Goal: Task Accomplishment & Management: Use online tool/utility

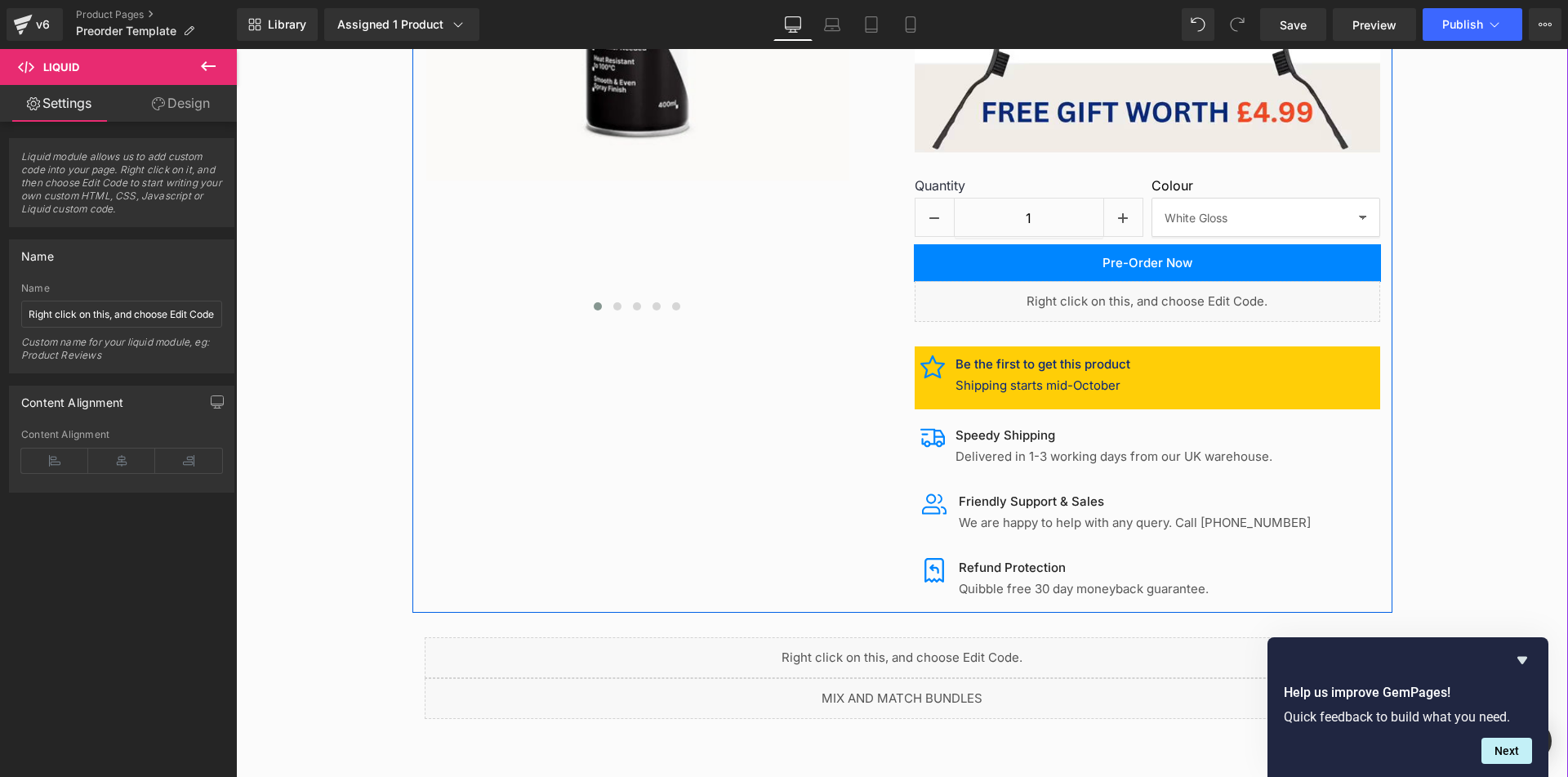
click at [1159, 294] on div "Liquid" at bounding box center [1148, 301] width 465 height 41
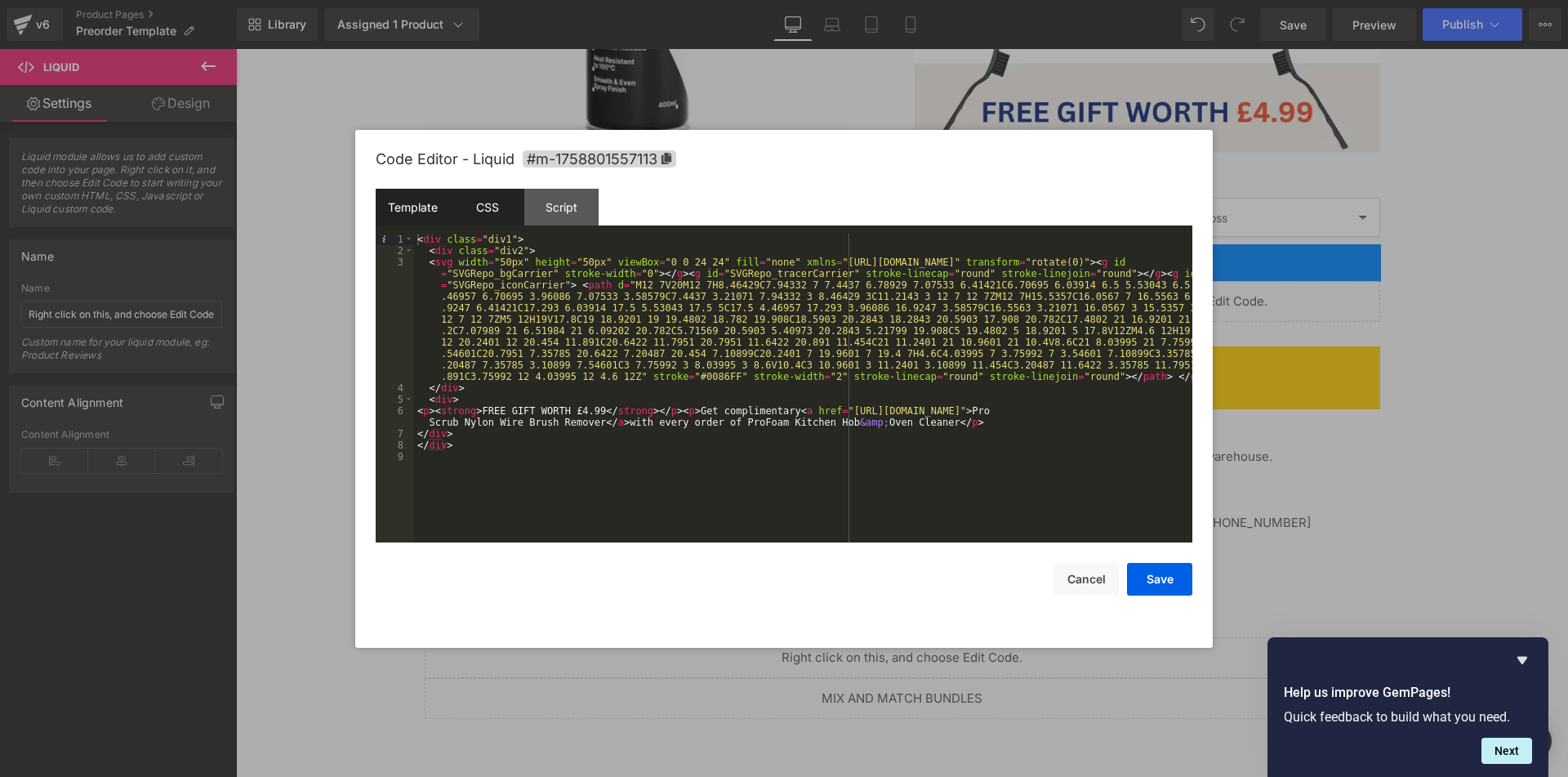
click at [472, 215] on div "CSS" at bounding box center [487, 207] width 74 height 37
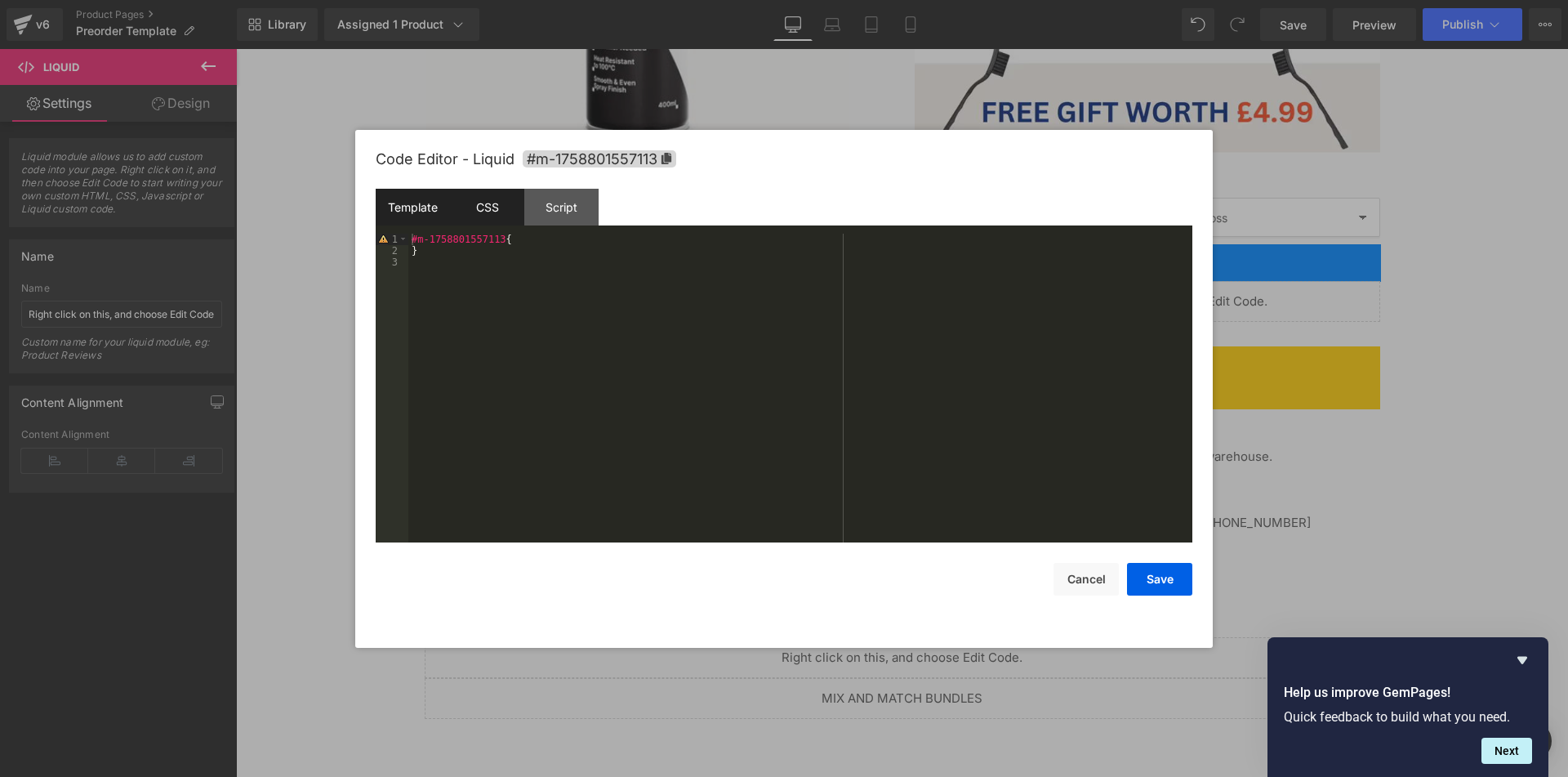
click at [404, 217] on div "Template" at bounding box center [412, 207] width 74 height 37
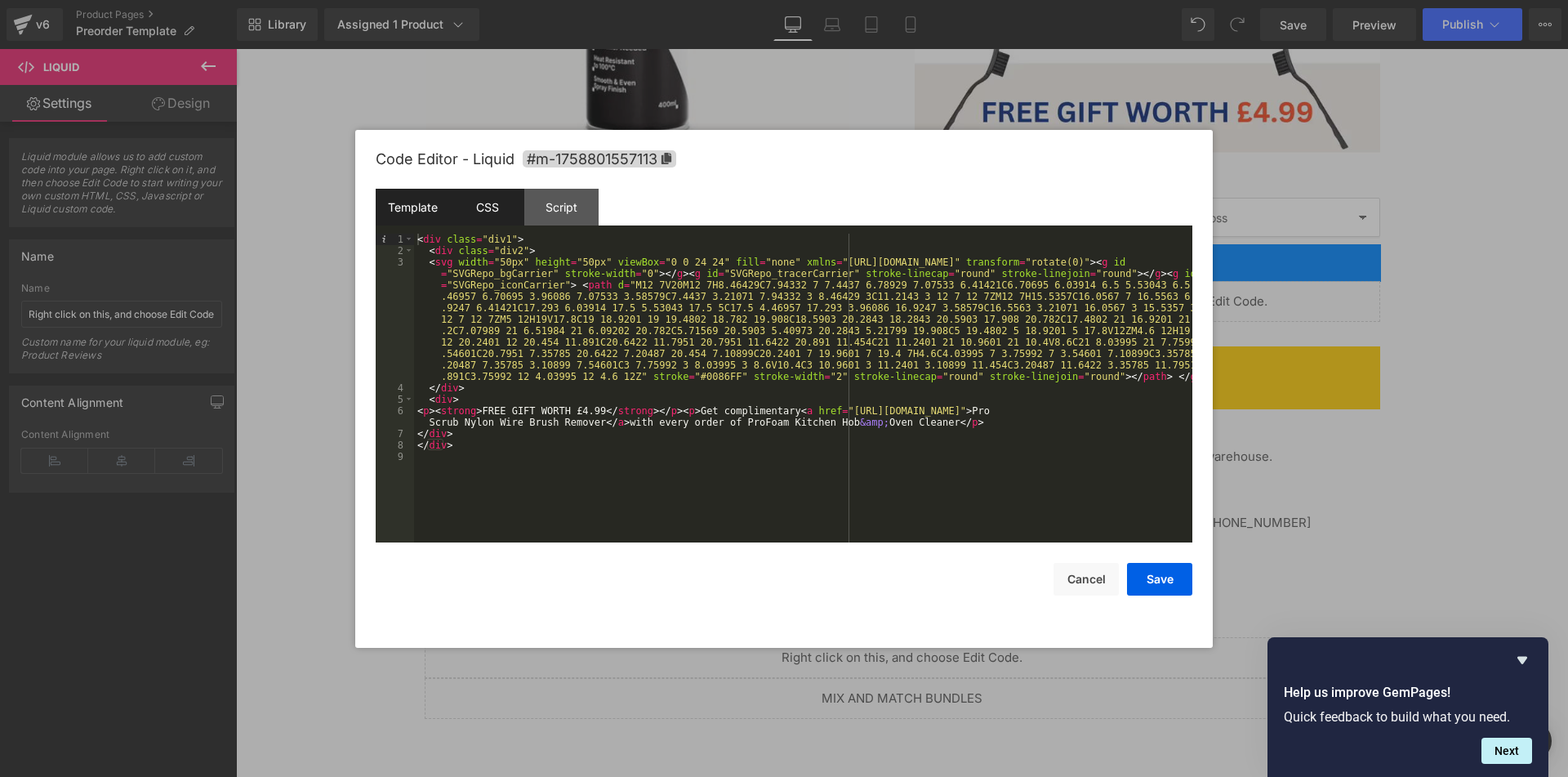
click at [480, 215] on div "CSS" at bounding box center [487, 207] width 74 height 37
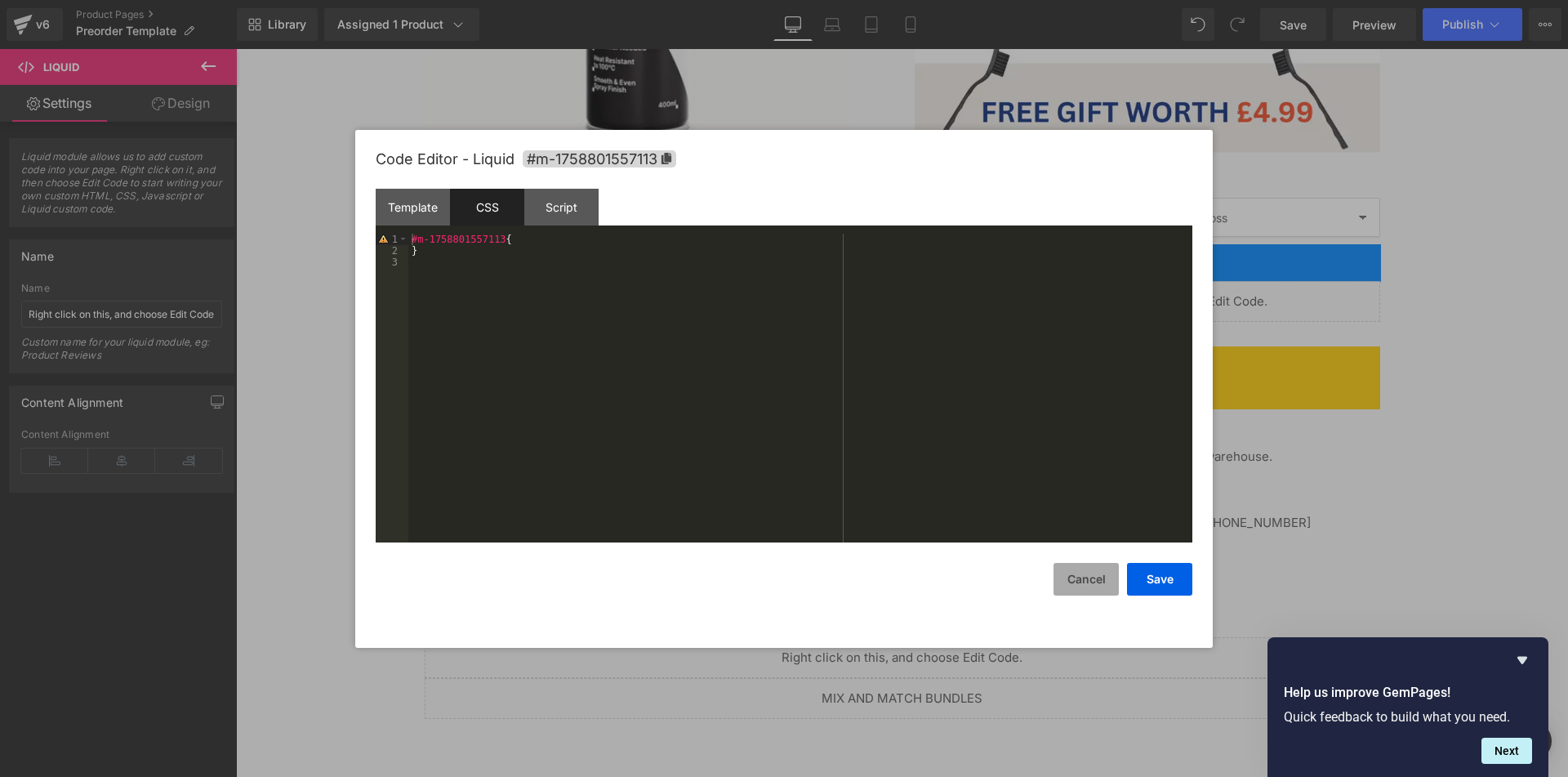
click at [1084, 587] on button "Cancel" at bounding box center [1086, 578] width 65 height 33
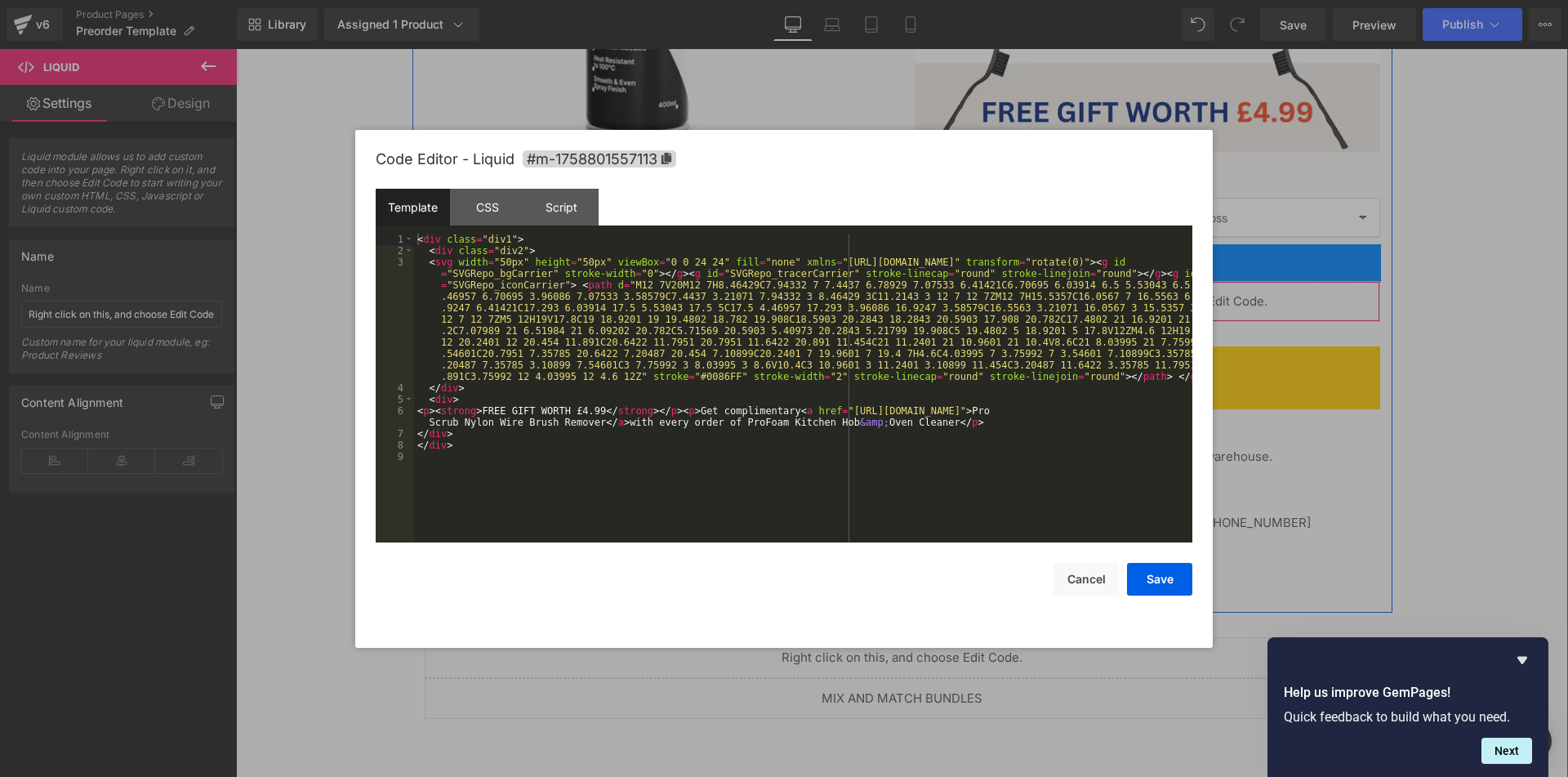
click at [1163, 297] on div "Liquid" at bounding box center [1148, 301] width 465 height 41
click at [506, 204] on div "CSS" at bounding box center [487, 207] width 74 height 37
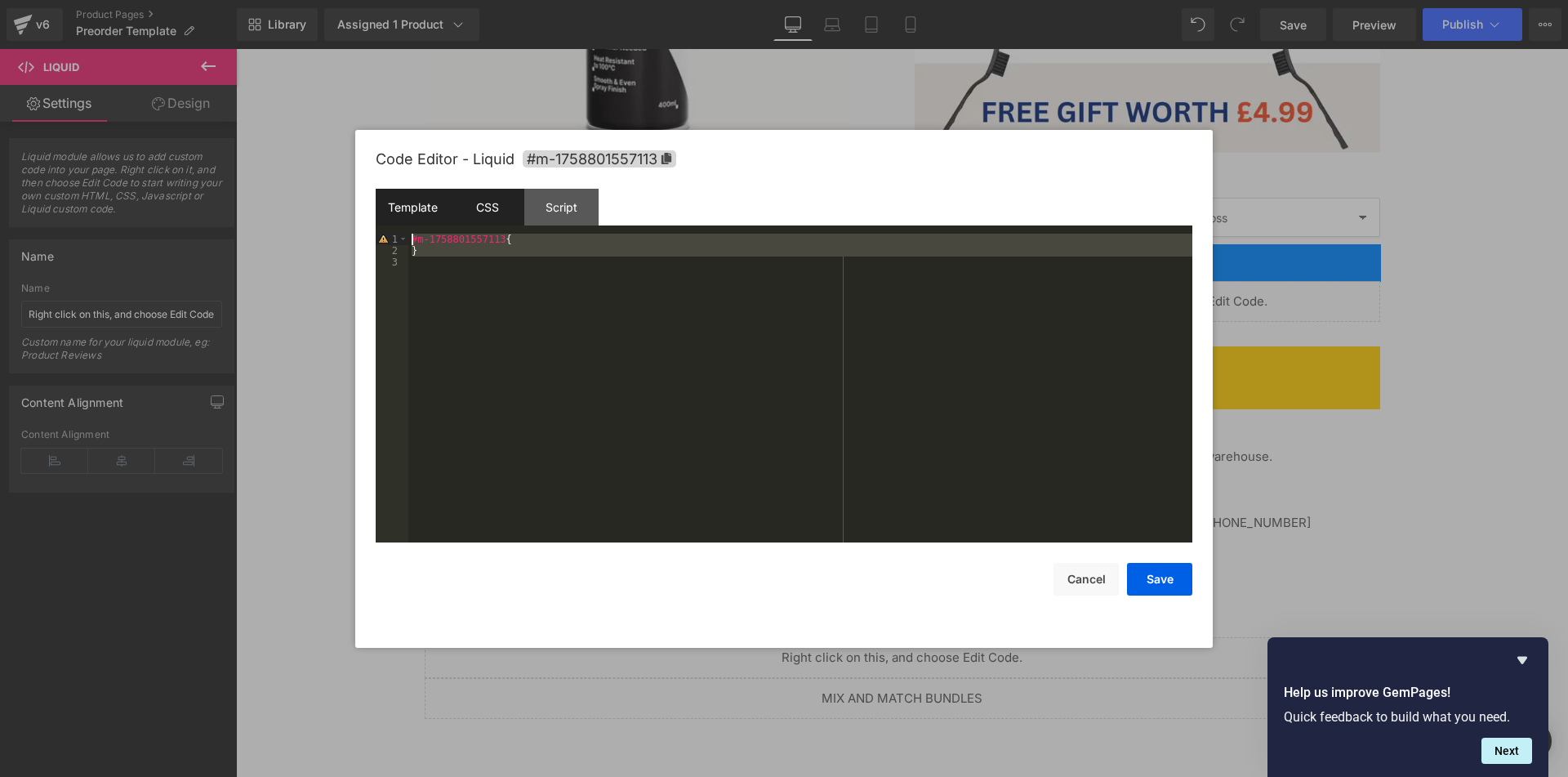
drag, startPoint x: 461, startPoint y: 262, endPoint x: 378, endPoint y: 217, distance: 94.4
click at [378, 217] on div "Template CSS Script Data 1 2 3 4 5 6 7 8 9 < div class = "div1" > < div class =…" at bounding box center [784, 366] width 817 height 354
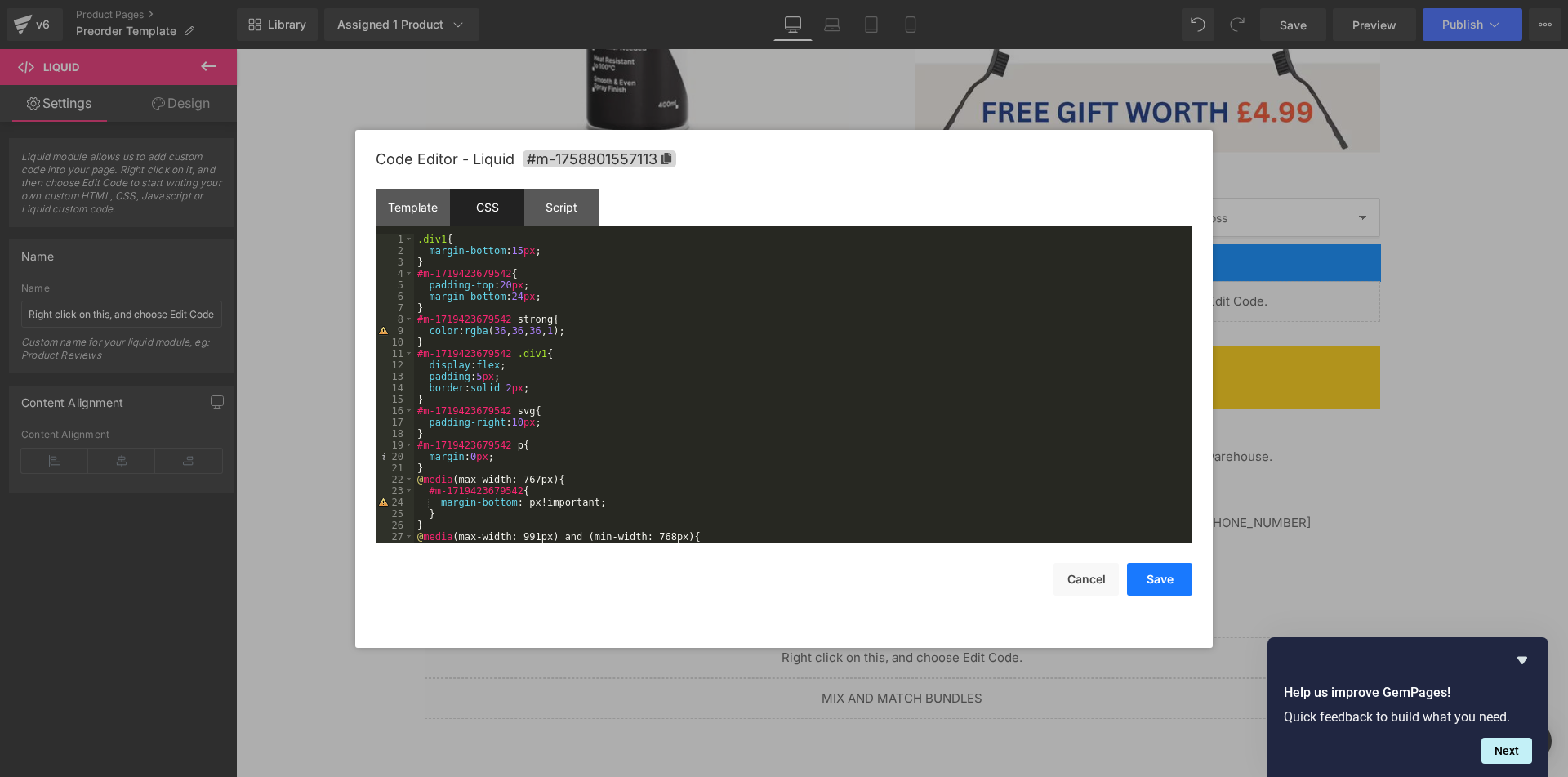
click at [1172, 593] on button "Save" at bounding box center [1159, 578] width 65 height 33
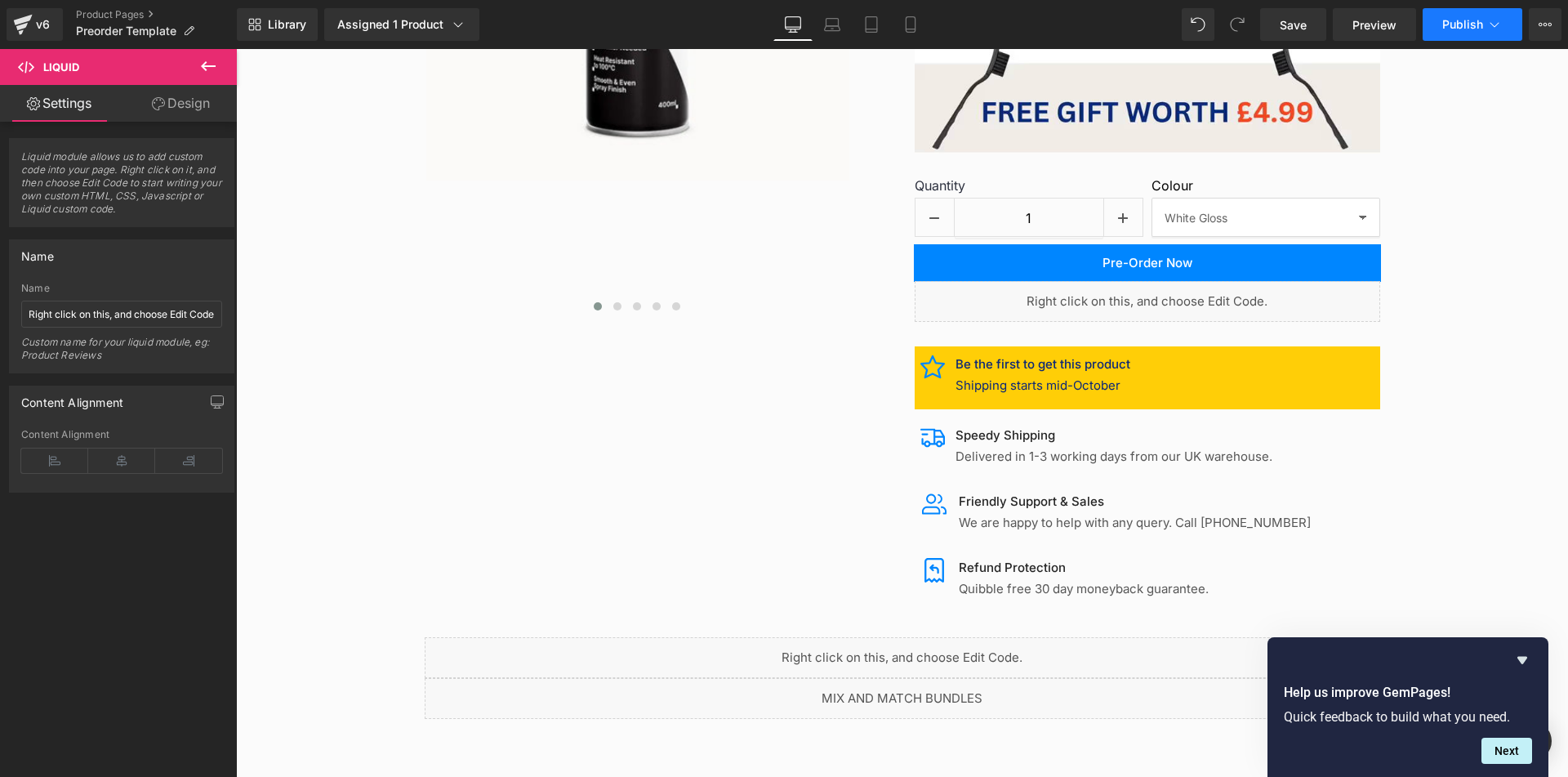
click at [1463, 22] on span "Publish" at bounding box center [1462, 24] width 41 height 13
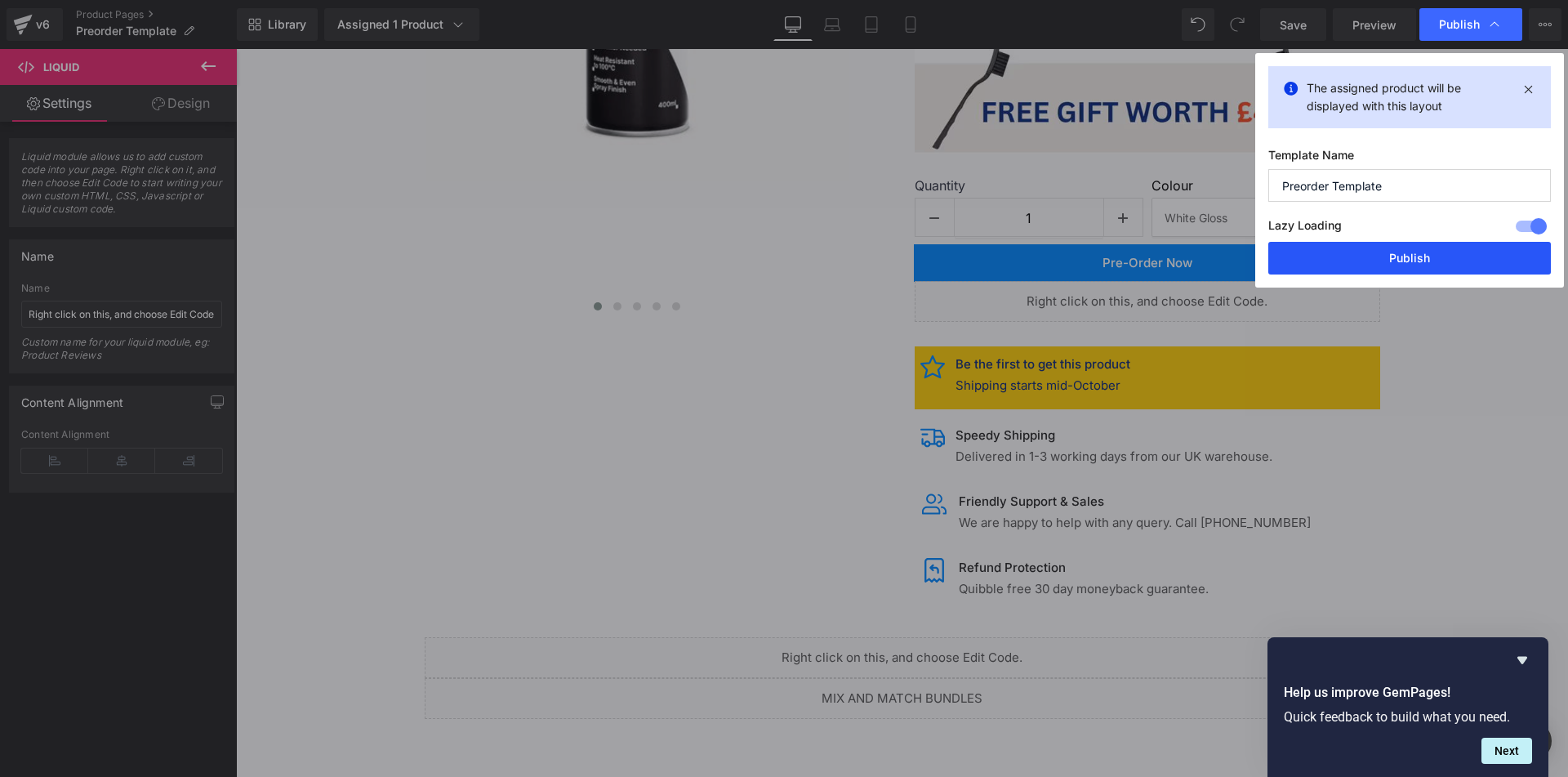
click at [1438, 254] on button "Publish" at bounding box center [1409, 258] width 283 height 33
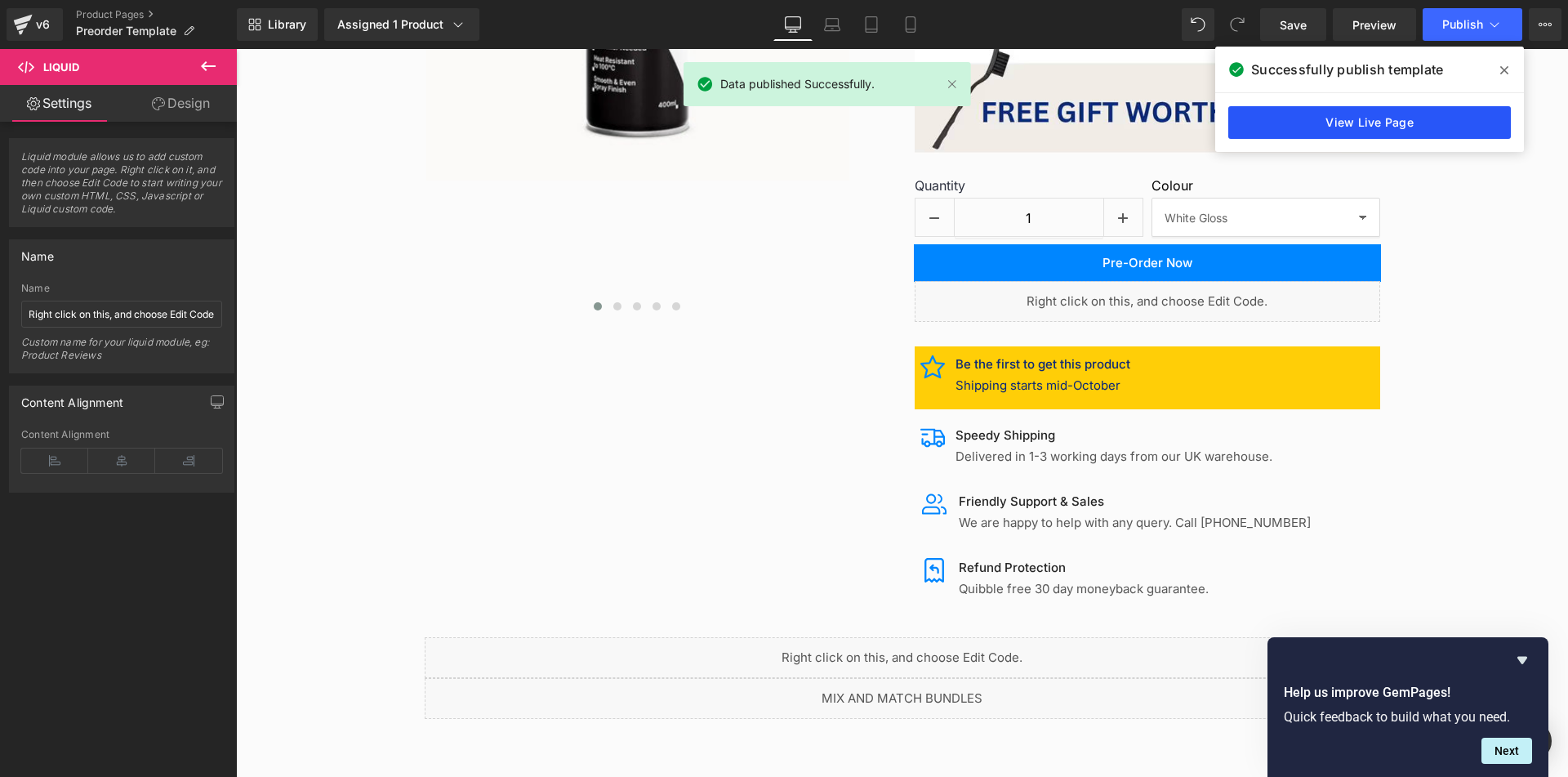
click at [1390, 120] on link "View Live Page" at bounding box center [1369, 122] width 283 height 33
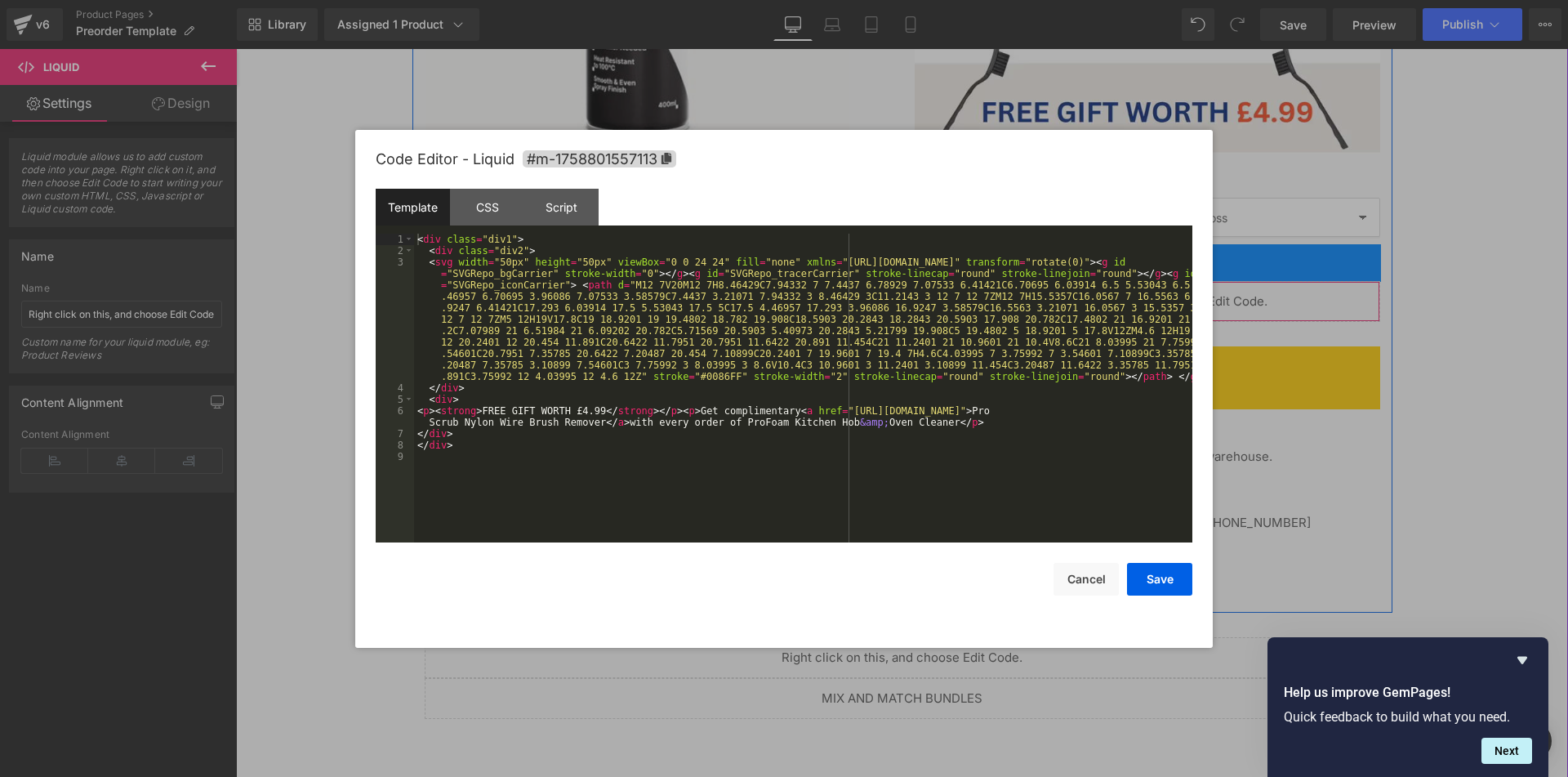
click at [1170, 302] on div "Liquid" at bounding box center [1148, 301] width 465 height 41
click at [498, 210] on div "CSS" at bounding box center [487, 207] width 74 height 37
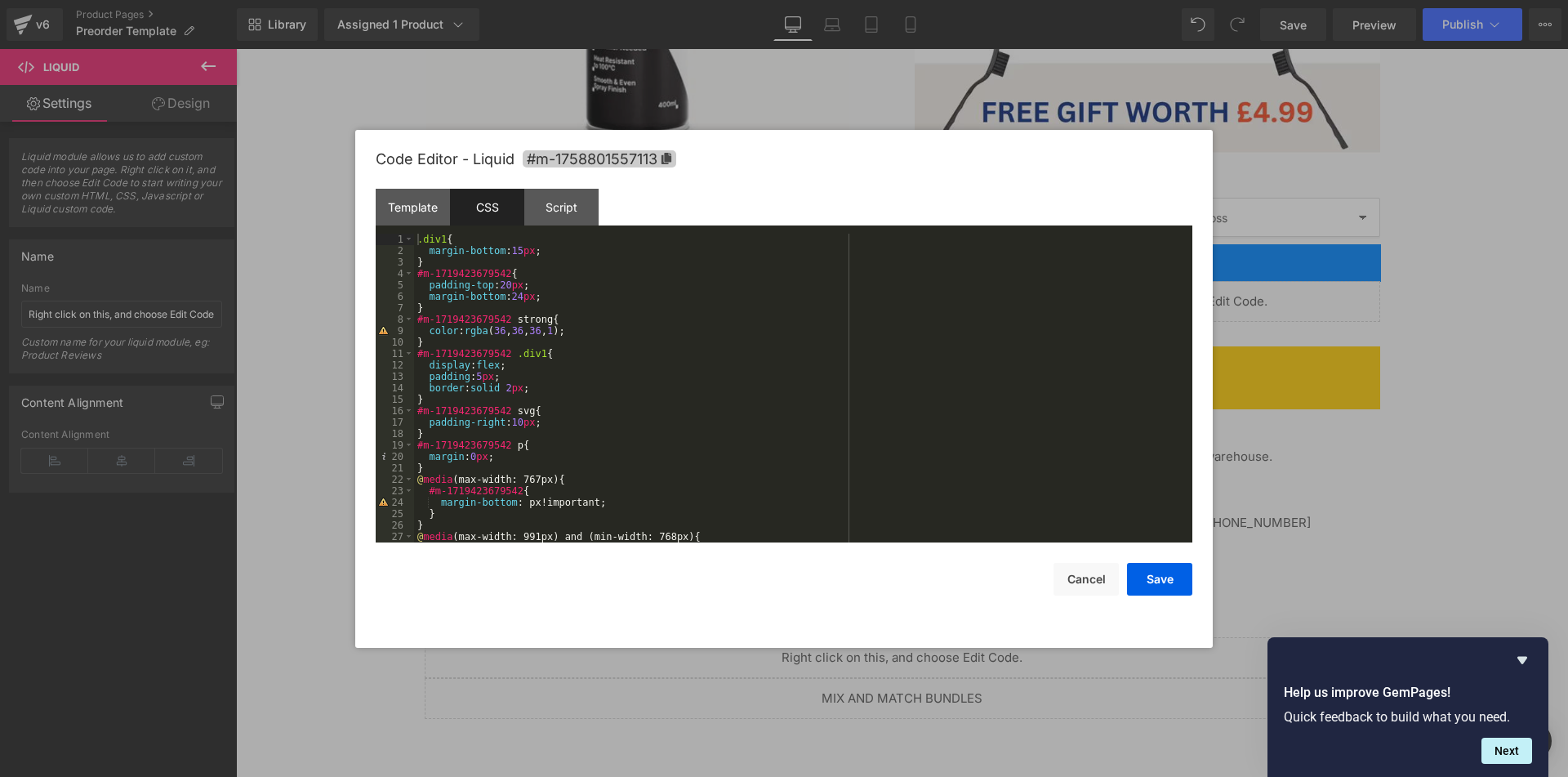
click at [670, 158] on icon at bounding box center [666, 158] width 10 height 11
drag, startPoint x: 504, startPoint y: 270, endPoint x: 414, endPoint y: 271, distance: 90.0
click at [414, 271] on div ".div1 { margin-bottom : 15 px ; } #m-1719423679542 { padding-top : 20 px ; marg…" at bounding box center [800, 399] width 772 height 332
drag, startPoint x: 499, startPoint y: 315, endPoint x: 418, endPoint y: 316, distance: 81.0
click at [418, 316] on div ".div1 { margin-bottom : 15 px ; } #m-1758801557113 { padding-top : 20 px ; marg…" at bounding box center [800, 399] width 772 height 332
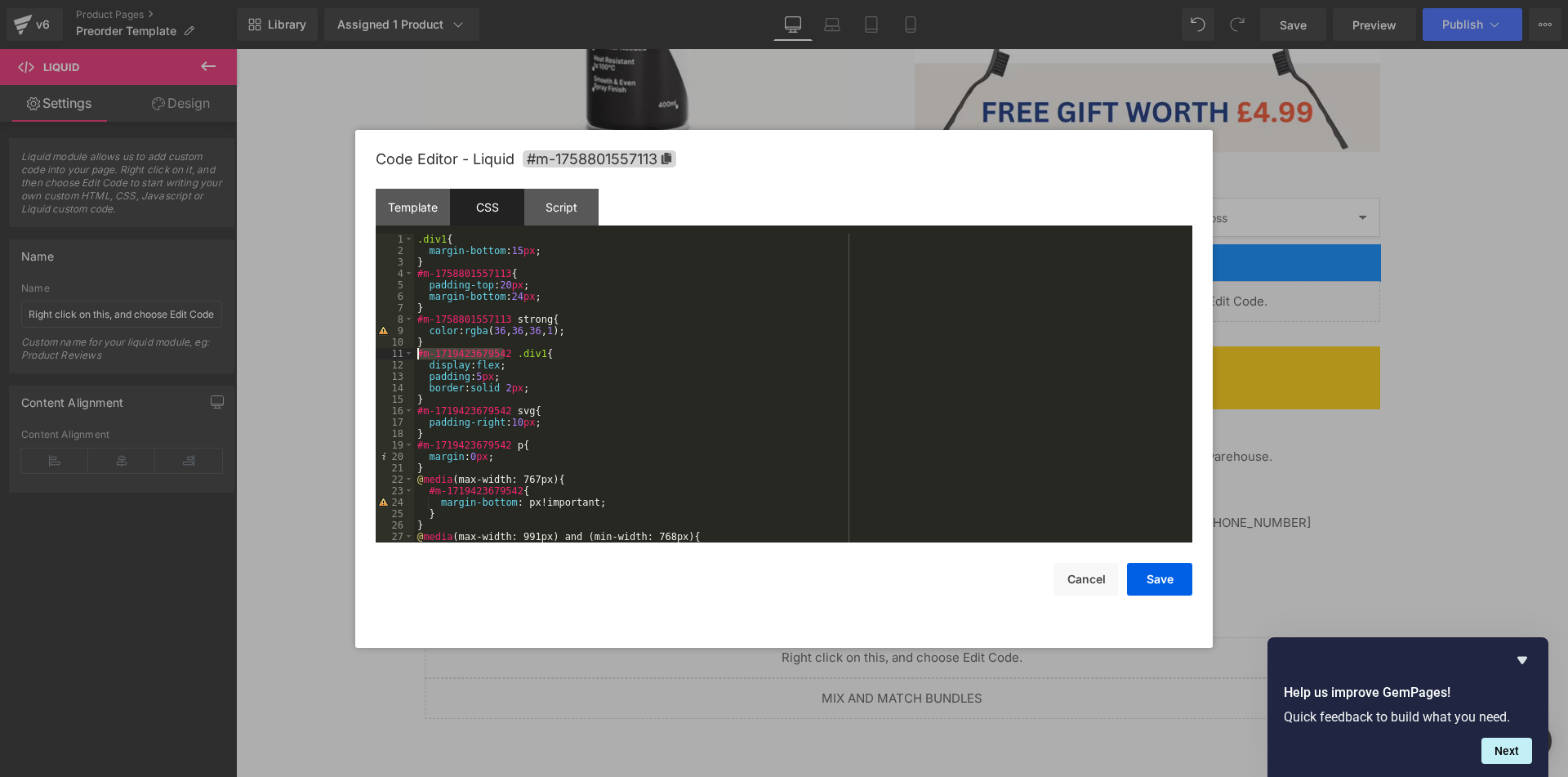
drag, startPoint x: 501, startPoint y: 357, endPoint x: 418, endPoint y: 349, distance: 83.4
click at [418, 349] on div ".div1 { margin-bottom : 15 px ; } #m-1758801557113 { padding-top : 20 px ; marg…" at bounding box center [800, 399] width 772 height 332
drag, startPoint x: 503, startPoint y: 410, endPoint x: 411, endPoint y: 413, distance: 92.0
click at [411, 413] on pre "1 2 3 4 5 6 7 8 9 10 11 12 13 14 15 16 17 18 19 20 21 22 23 24 25 26 27 28 .div…" at bounding box center [784, 388] width 817 height 309
drag, startPoint x: 502, startPoint y: 446, endPoint x: 418, endPoint y: 441, distance: 84.1
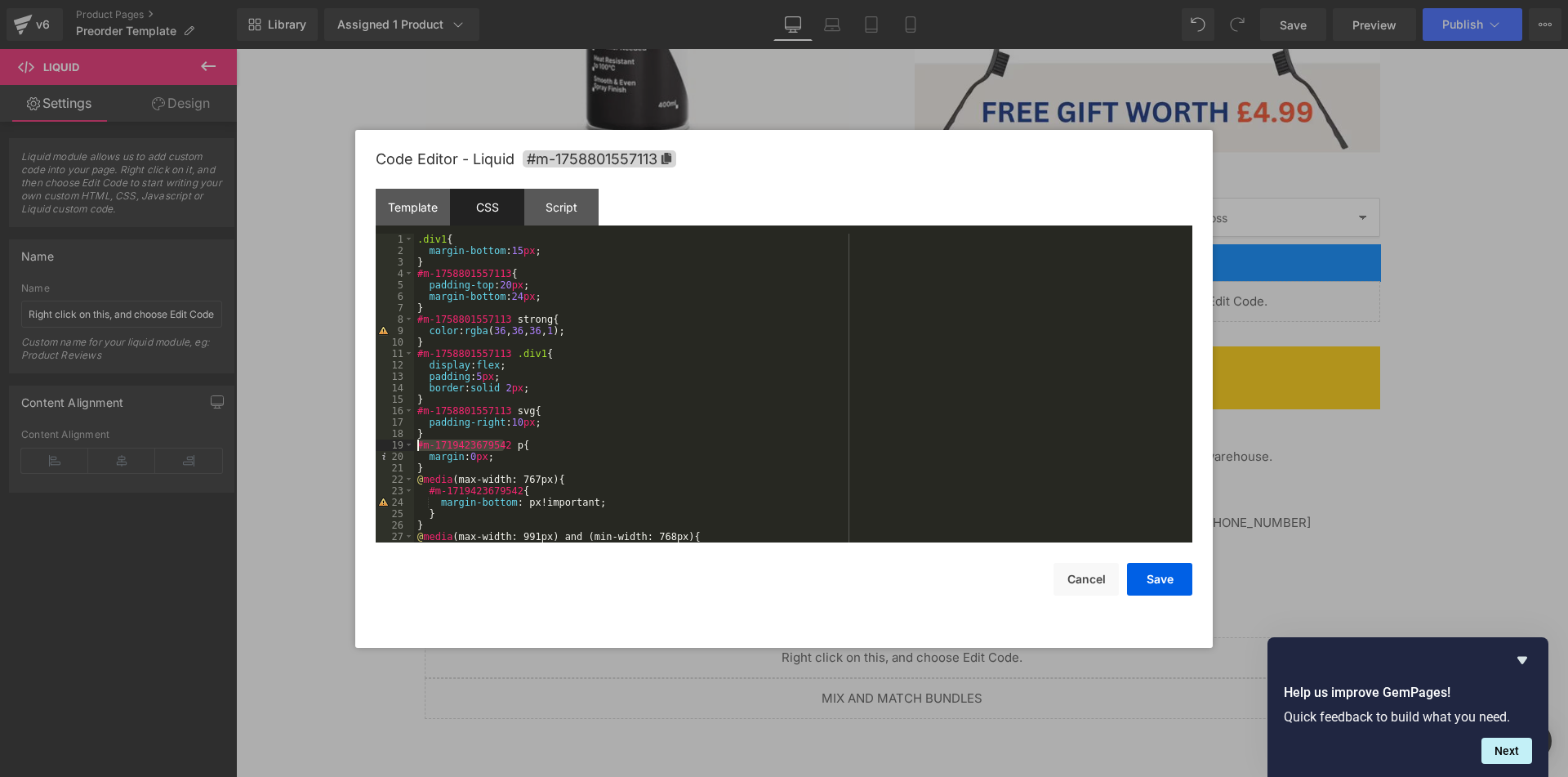
click at [418, 441] on div ".div1 { margin-bottom : 15 px ; } #m-1758801557113 { padding-top : 20 px ; marg…" at bounding box center [800, 399] width 772 height 332
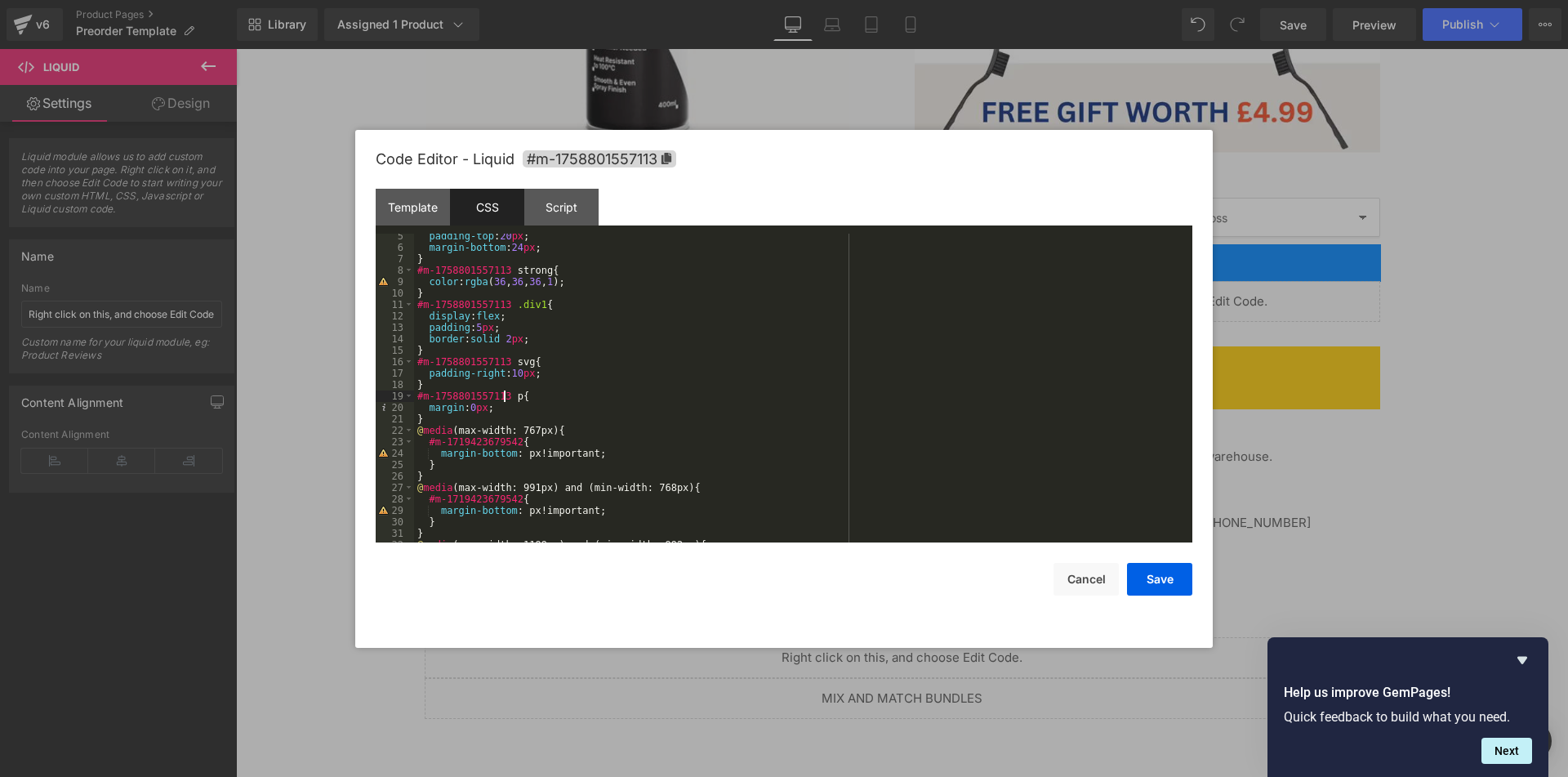
scroll to position [49, 0]
drag, startPoint x: 493, startPoint y: 441, endPoint x: 500, endPoint y: 456, distance: 16.6
click at [428, 441] on div "padding-top : 20 px ; margin-bottom : 24 px ; } #m-1758801557113 strong { color…" at bounding box center [800, 396] width 772 height 332
drag, startPoint x: 514, startPoint y: 499, endPoint x: 427, endPoint y: 502, distance: 87.1
click at [427, 502] on div "padding-top : 20 px ; margin-bottom : 24 px ; } #m-1758801557113 strong { color…" at bounding box center [800, 396] width 772 height 332
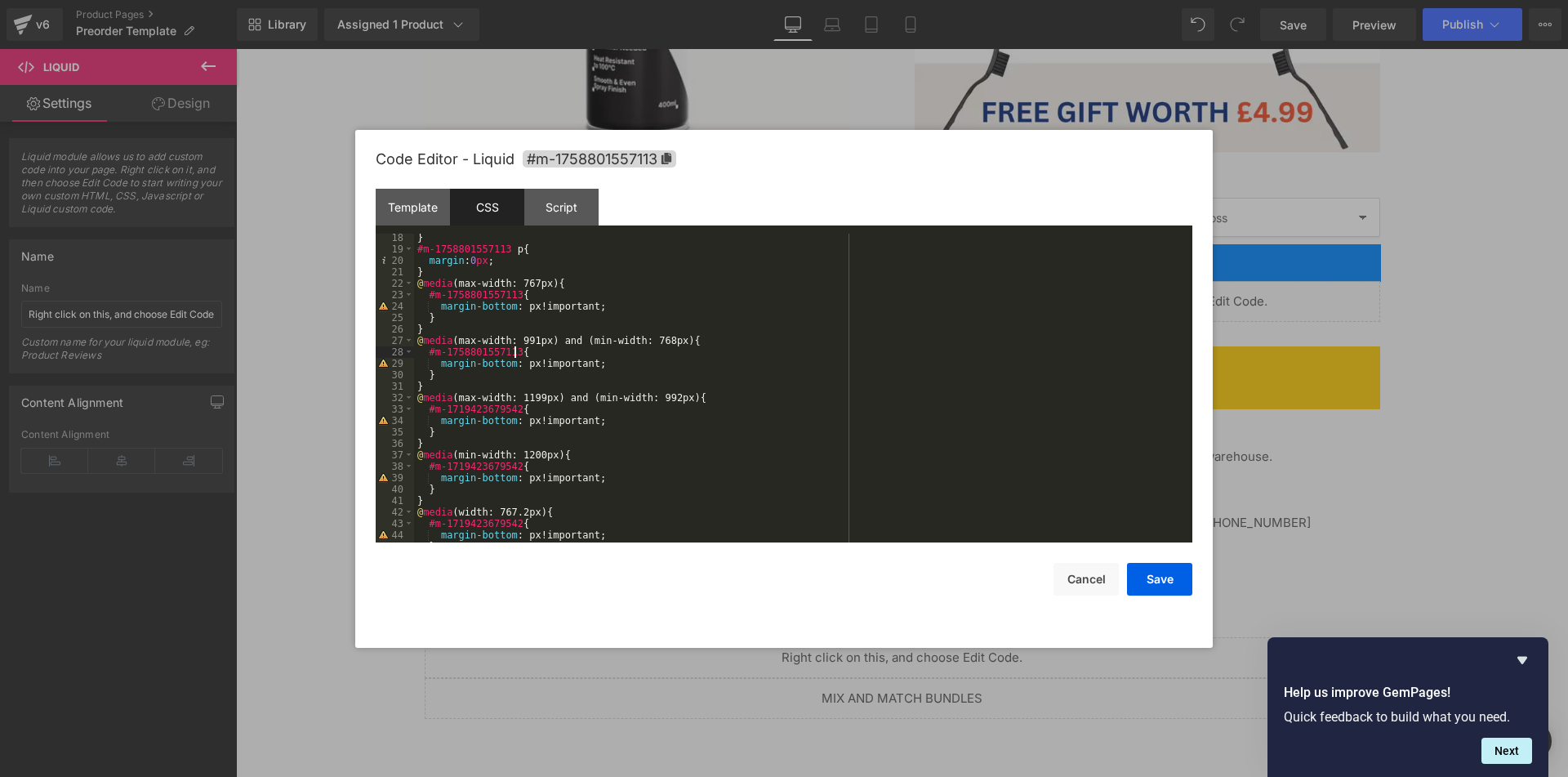
scroll to position [196, 0]
drag, startPoint x: 511, startPoint y: 405, endPoint x: 500, endPoint y: 406, distance: 11.0
click at [500, 406] on div "} #m-1758801557113 p { margin : 0 px ; } @ media (max-width: 767px) { #m-175880…" at bounding box center [800, 397] width 772 height 332
drag, startPoint x: 513, startPoint y: 405, endPoint x: 429, endPoint y: 413, distance: 84.4
click at [429, 413] on div "} #m-1758801557113 p { margin : 0 px ; } @ media (max-width: 767px) { #m-175880…" at bounding box center [800, 397] width 772 height 332
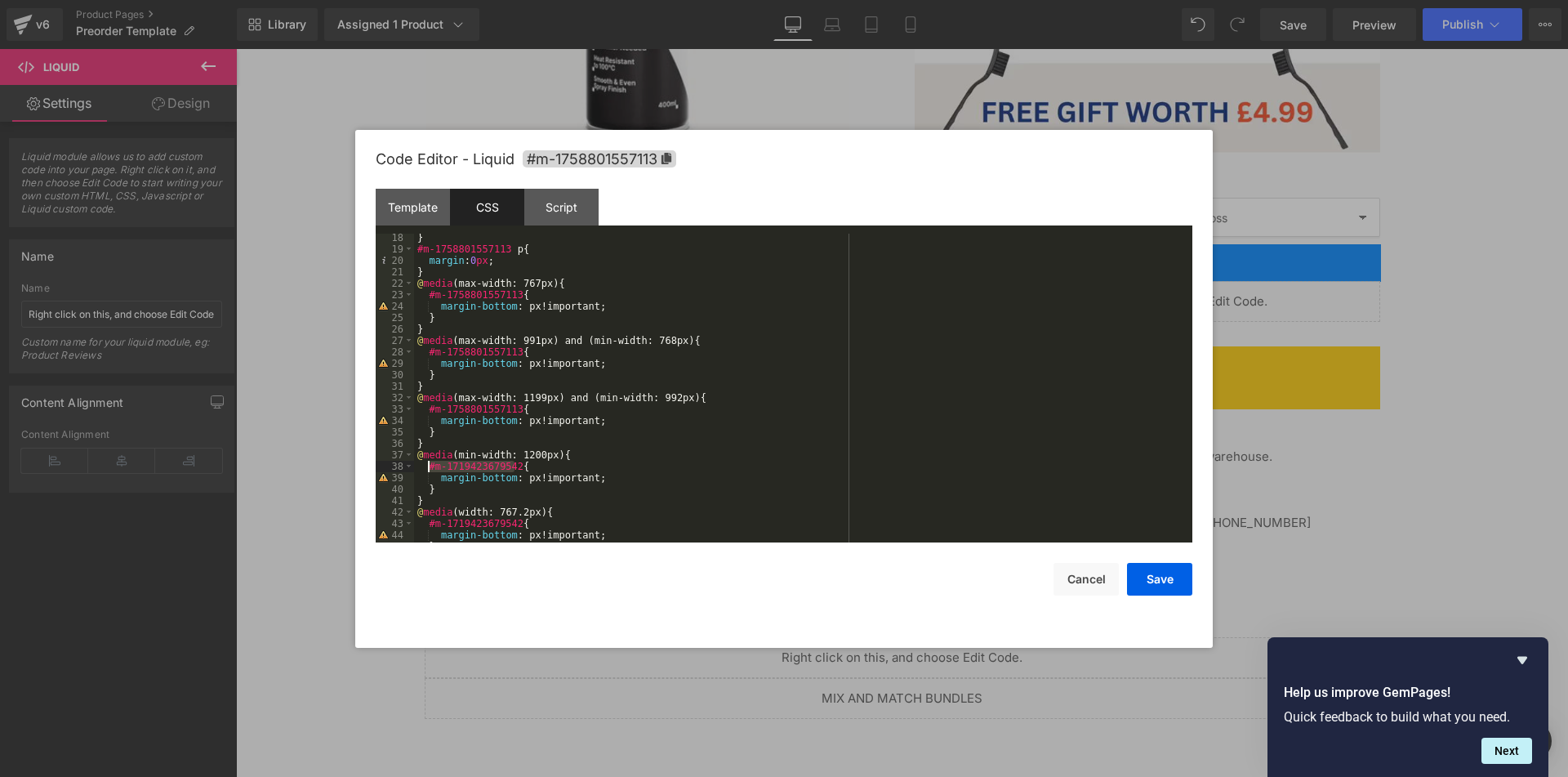
drag, startPoint x: 515, startPoint y: 463, endPoint x: 425, endPoint y: 471, distance: 90.4
click at [425, 471] on div "} #m-1758801557113 p { margin : 0 px ; } @ media (max-width: 767px) { #m-175880…" at bounding box center [800, 397] width 772 height 332
drag, startPoint x: 517, startPoint y: 524, endPoint x: 430, endPoint y: 525, distance: 87.0
click at [430, 525] on div "} #m-1758801557113 p { margin : 0 px ; } @ media (max-width: 767px) { #m-175880…" at bounding box center [800, 397] width 772 height 332
click at [432, 526] on div "} #m-1758801557113 p { margin : 0 px ; } @ media (max-width: 767px) { #m-175880…" at bounding box center [800, 388] width 772 height 309
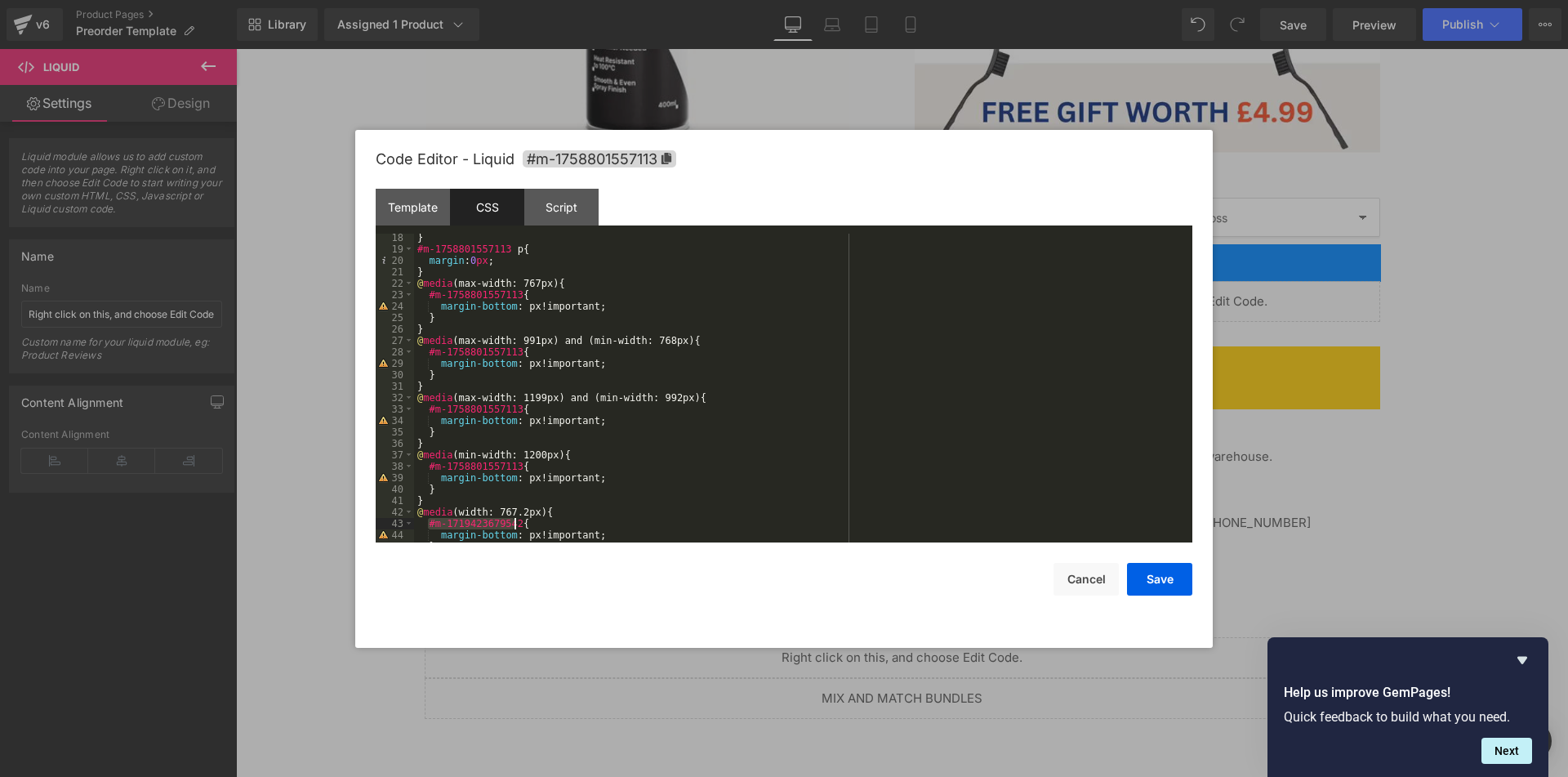
drag, startPoint x: 429, startPoint y: 524, endPoint x: 516, endPoint y: 520, distance: 87.1
click at [516, 520] on div "} #m-1758801557113 p { margin : 0 px ; } @ media (max-width: 767px) { #m-175880…" at bounding box center [800, 397] width 772 height 332
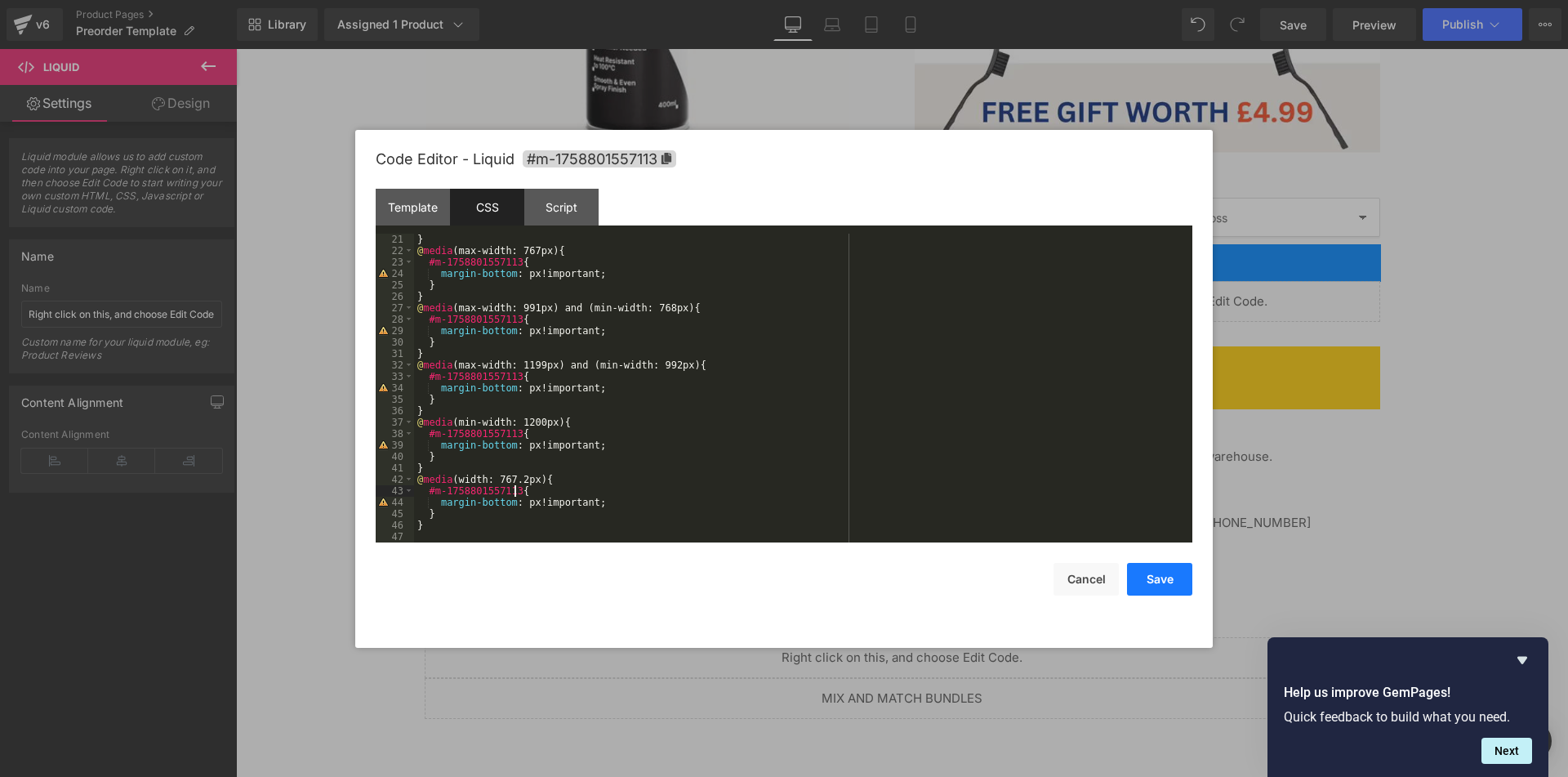
click at [1159, 584] on button "Save" at bounding box center [1159, 578] width 65 height 33
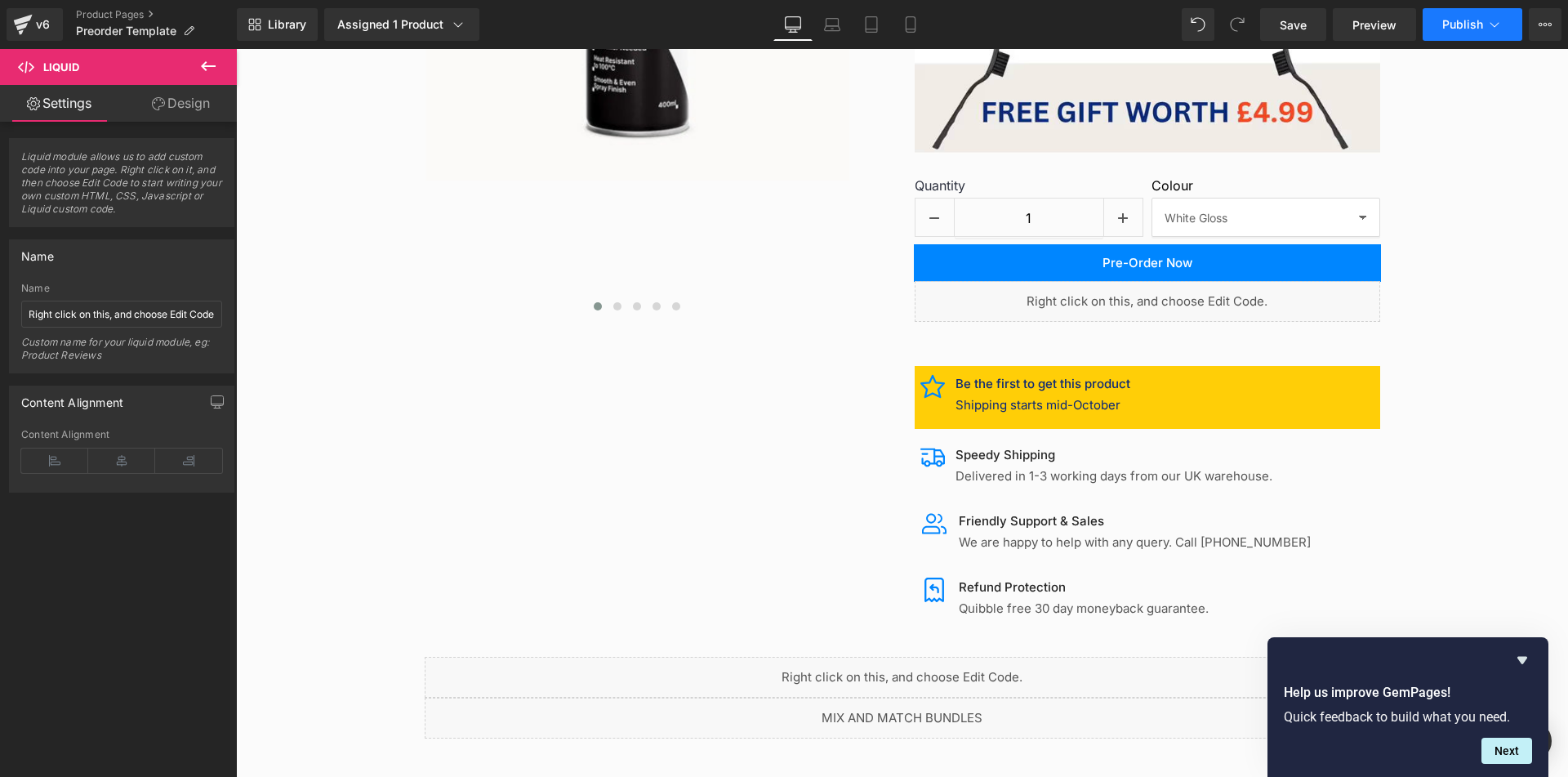
click at [1467, 15] on button "Publish" at bounding box center [1472, 24] width 100 height 33
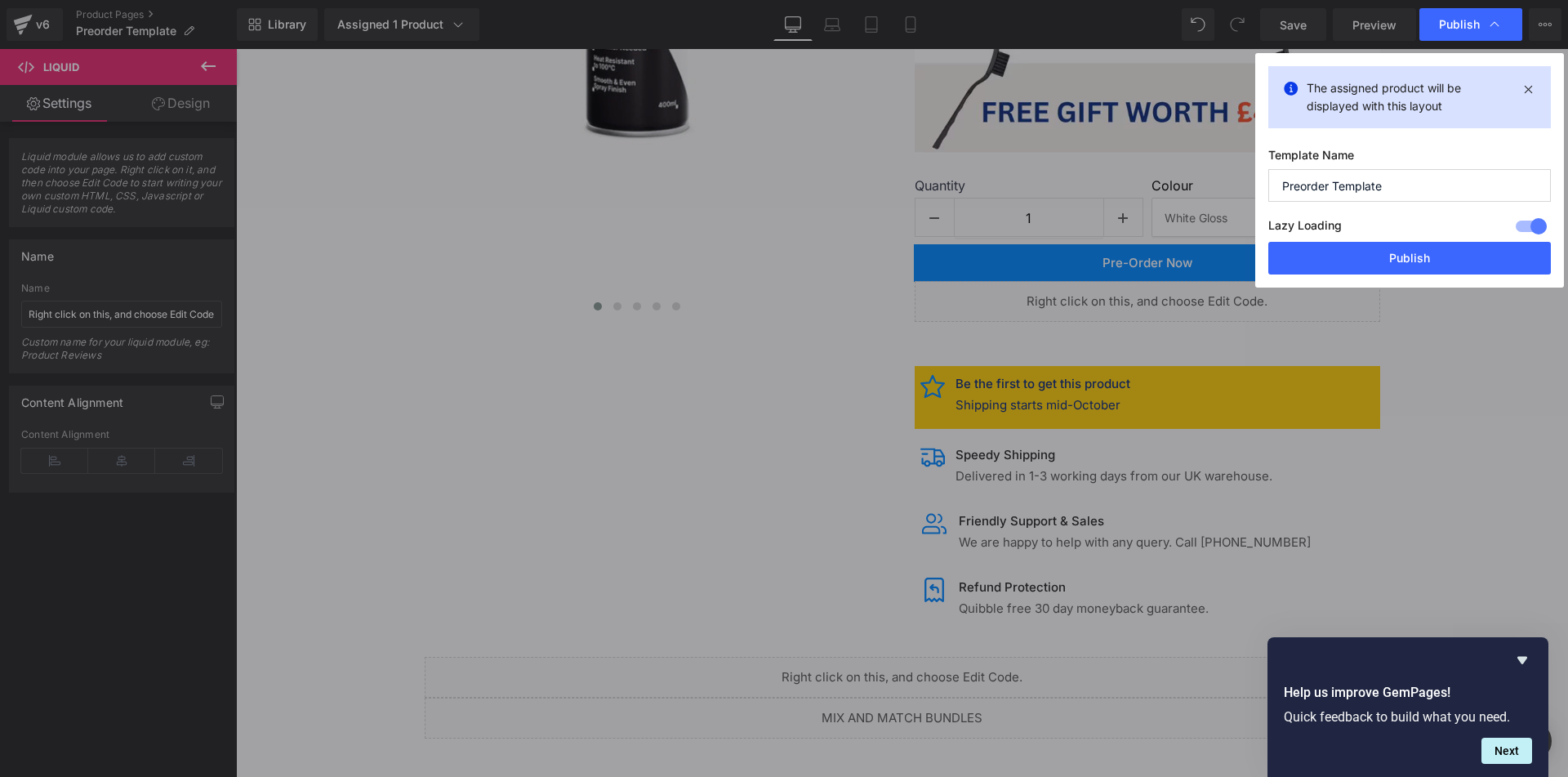
click at [1374, 275] on div "The assigned product will be displayed with this layout Template Name Preorder …" at bounding box center [1409, 170] width 309 height 235
click at [1391, 262] on button "Publish" at bounding box center [1409, 258] width 283 height 33
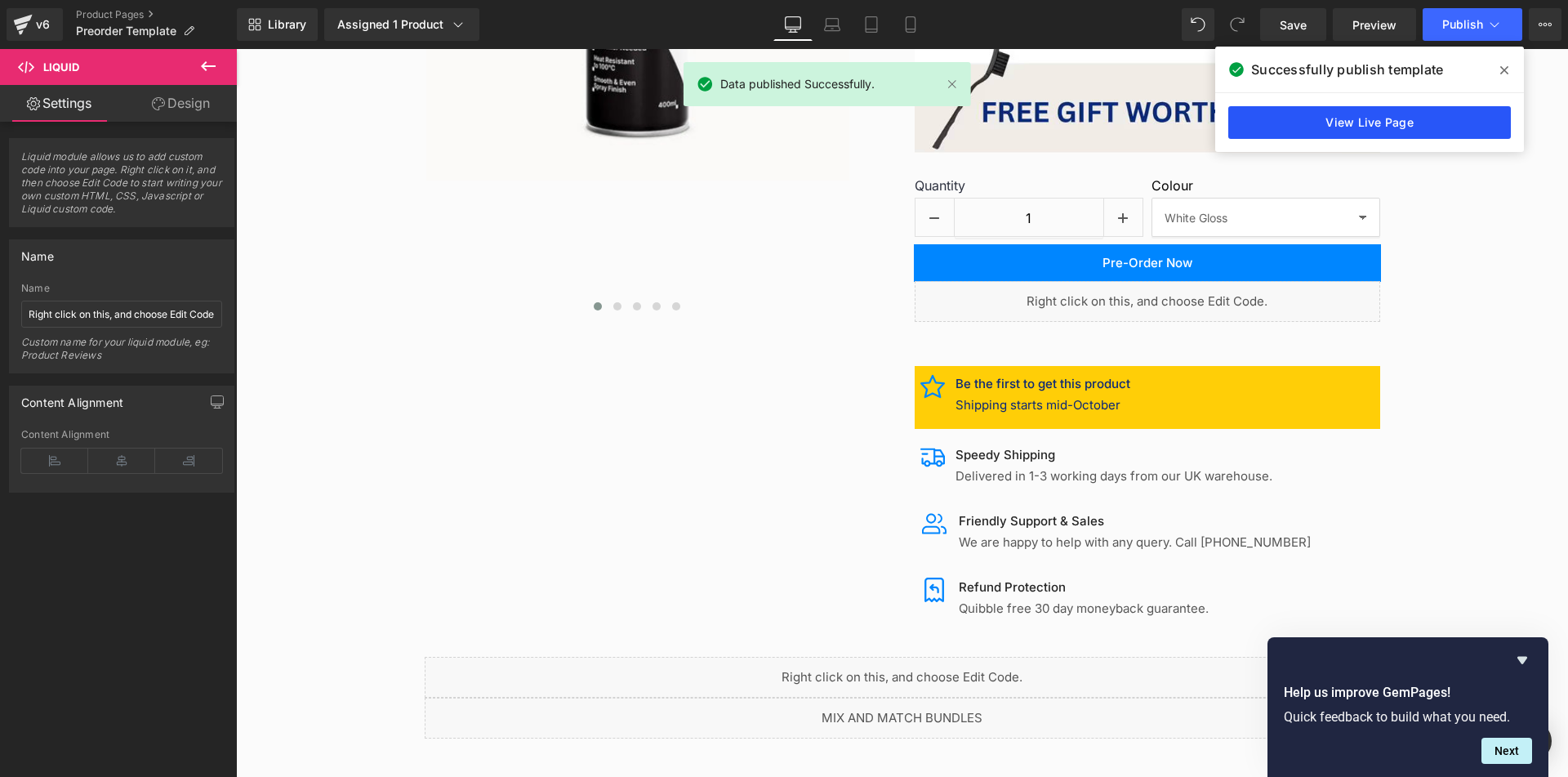
click at [1369, 119] on link "View Live Page" at bounding box center [1369, 122] width 283 height 33
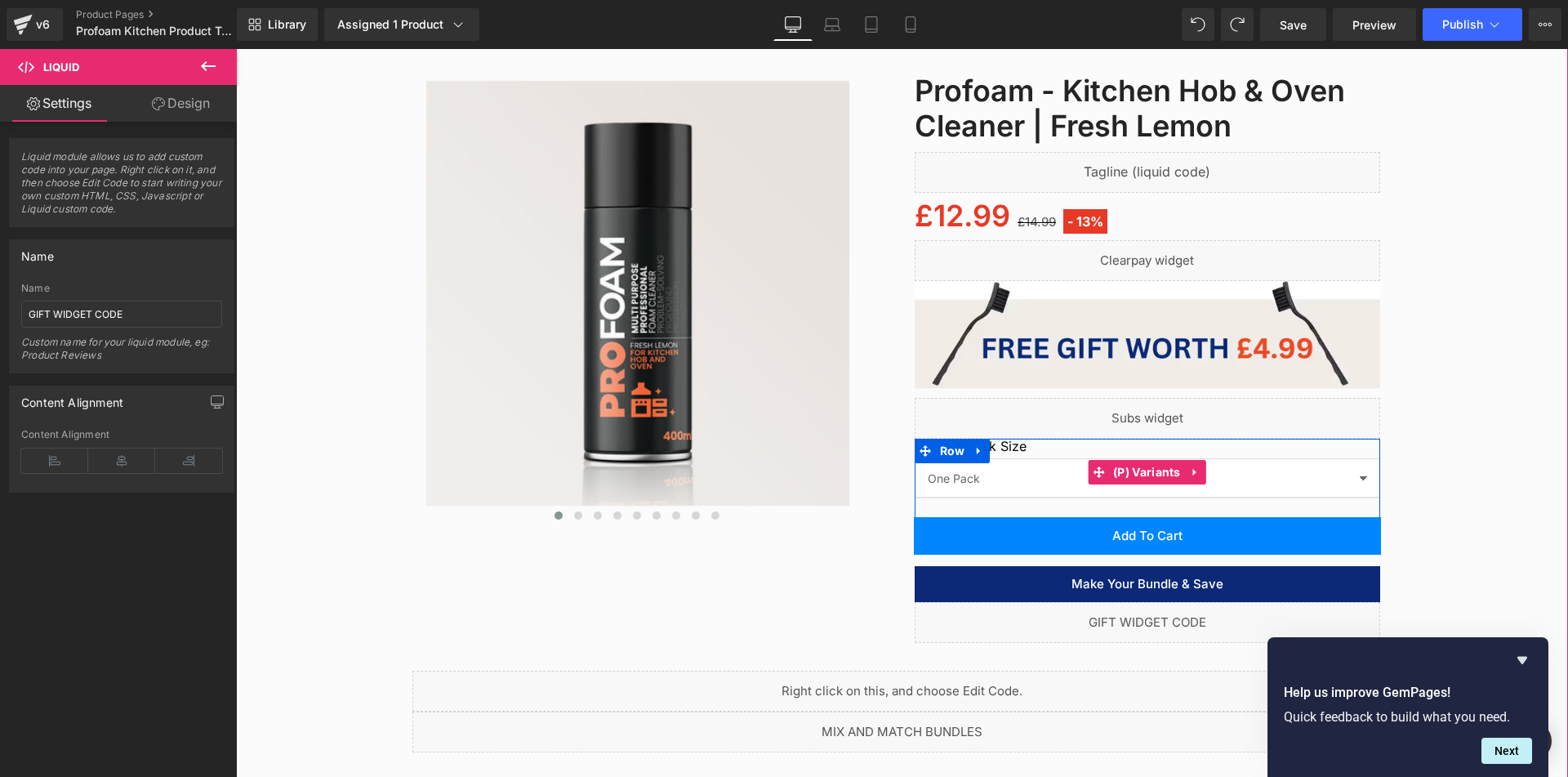
scroll to position [408, 0]
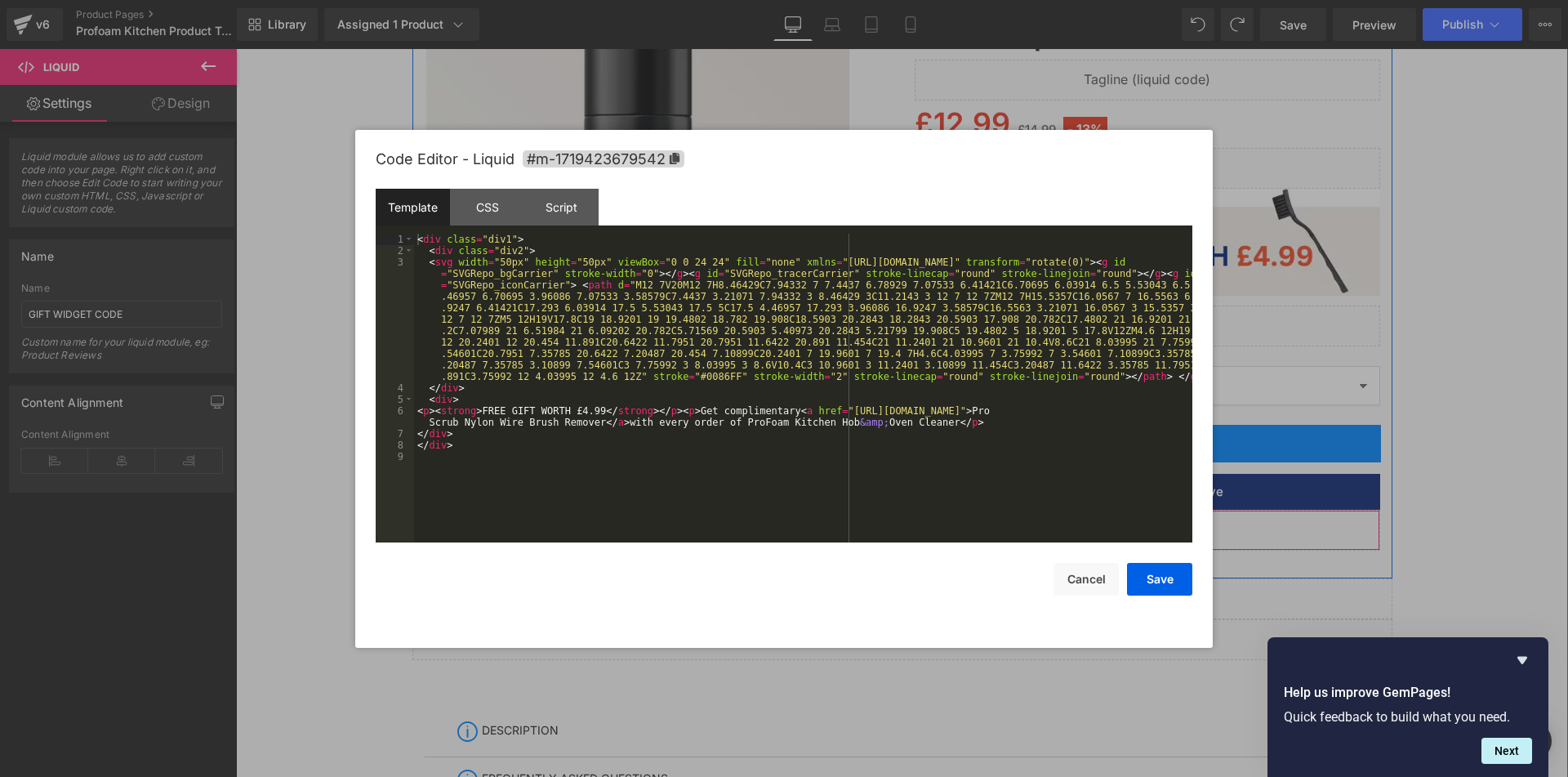
click at [1170, 513] on div "Liquid" at bounding box center [1148, 529] width 465 height 41
click at [463, 191] on div "CSS" at bounding box center [487, 207] width 74 height 37
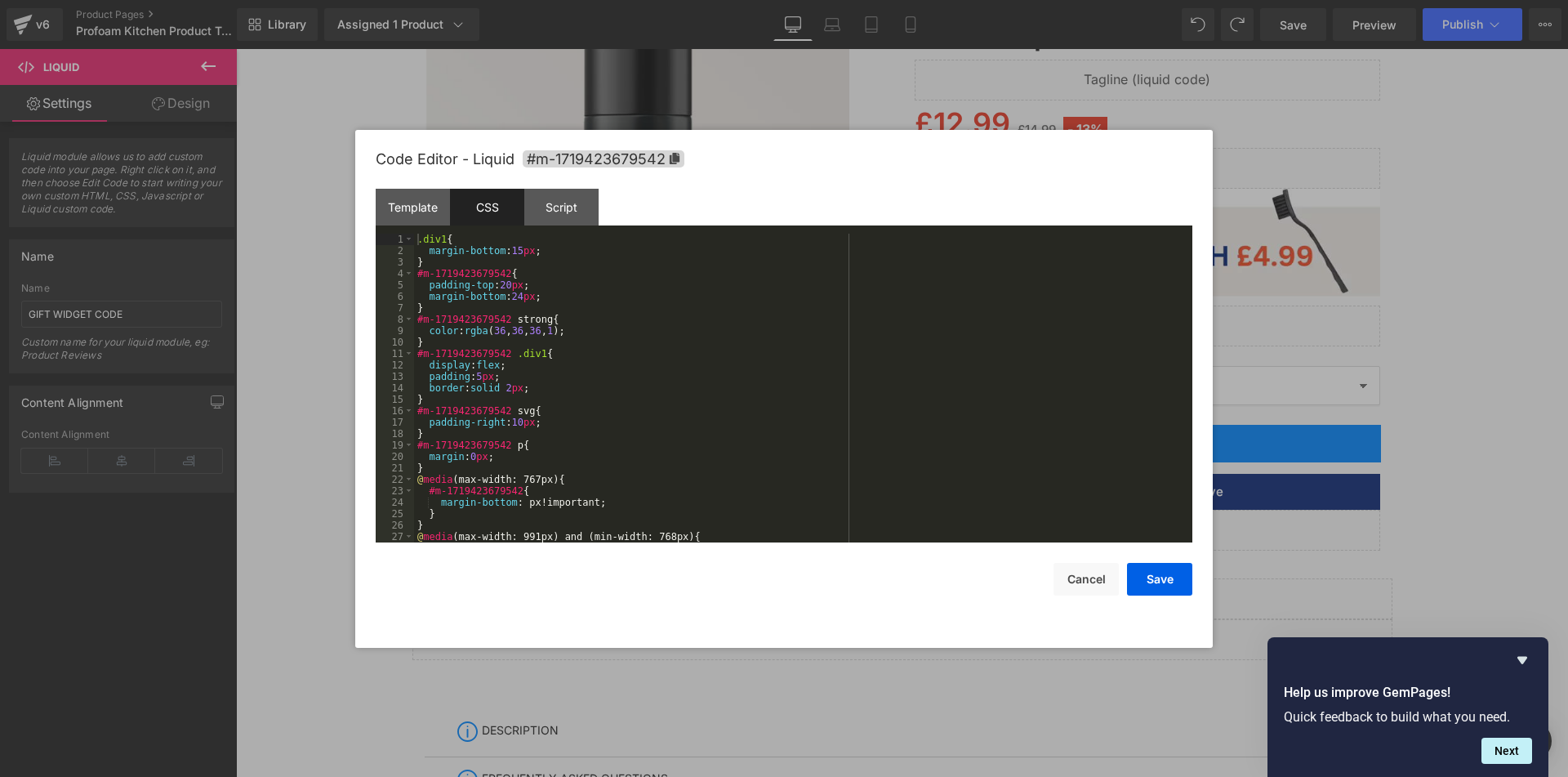
click at [555, 312] on div ".div1 { margin-bottom : 15 px ; } #m-1719423679542 { padding-top : 20 px ; marg…" at bounding box center [800, 399] width 772 height 332
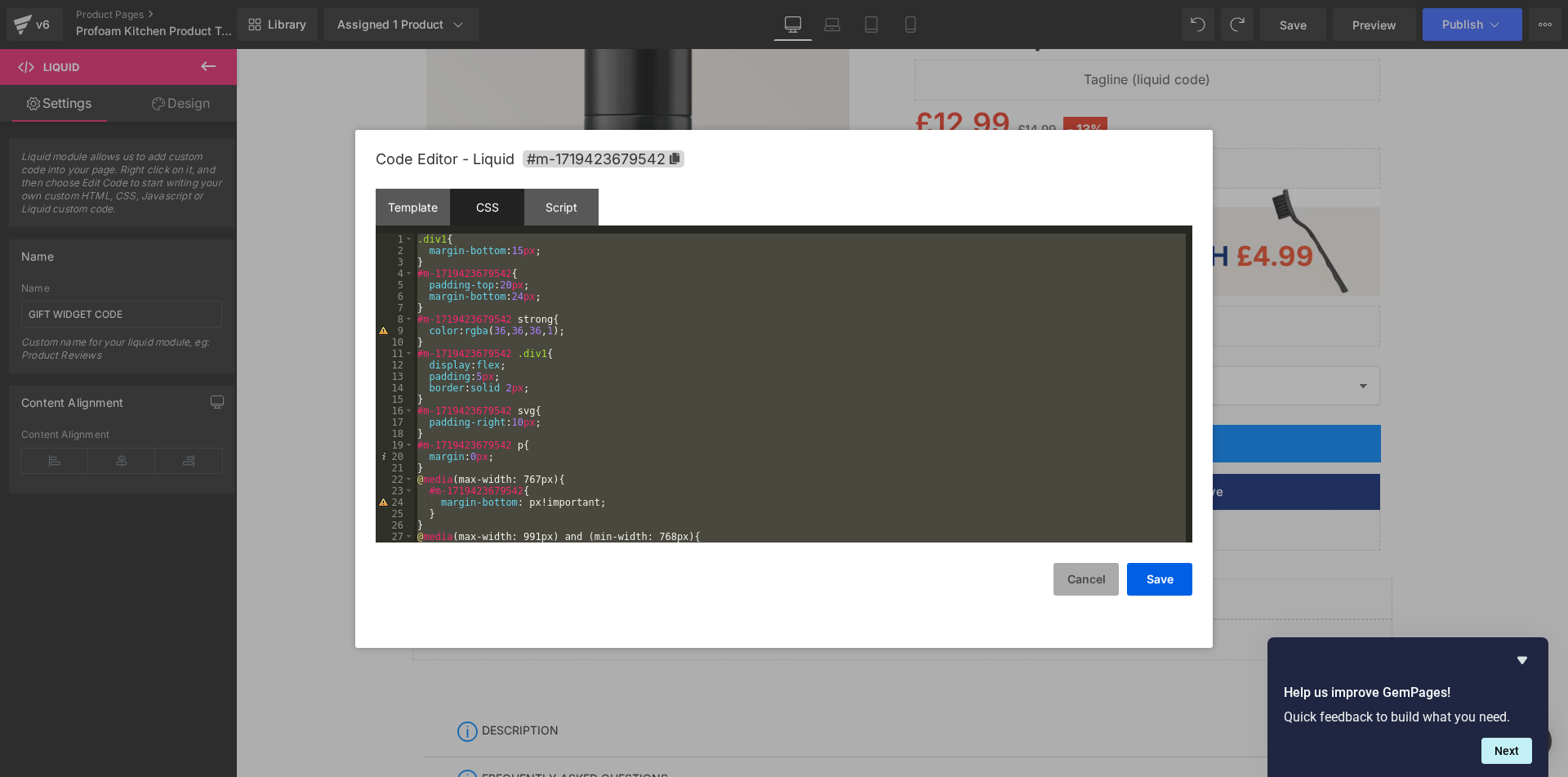
click at [1088, 583] on button "Cancel" at bounding box center [1086, 578] width 65 height 33
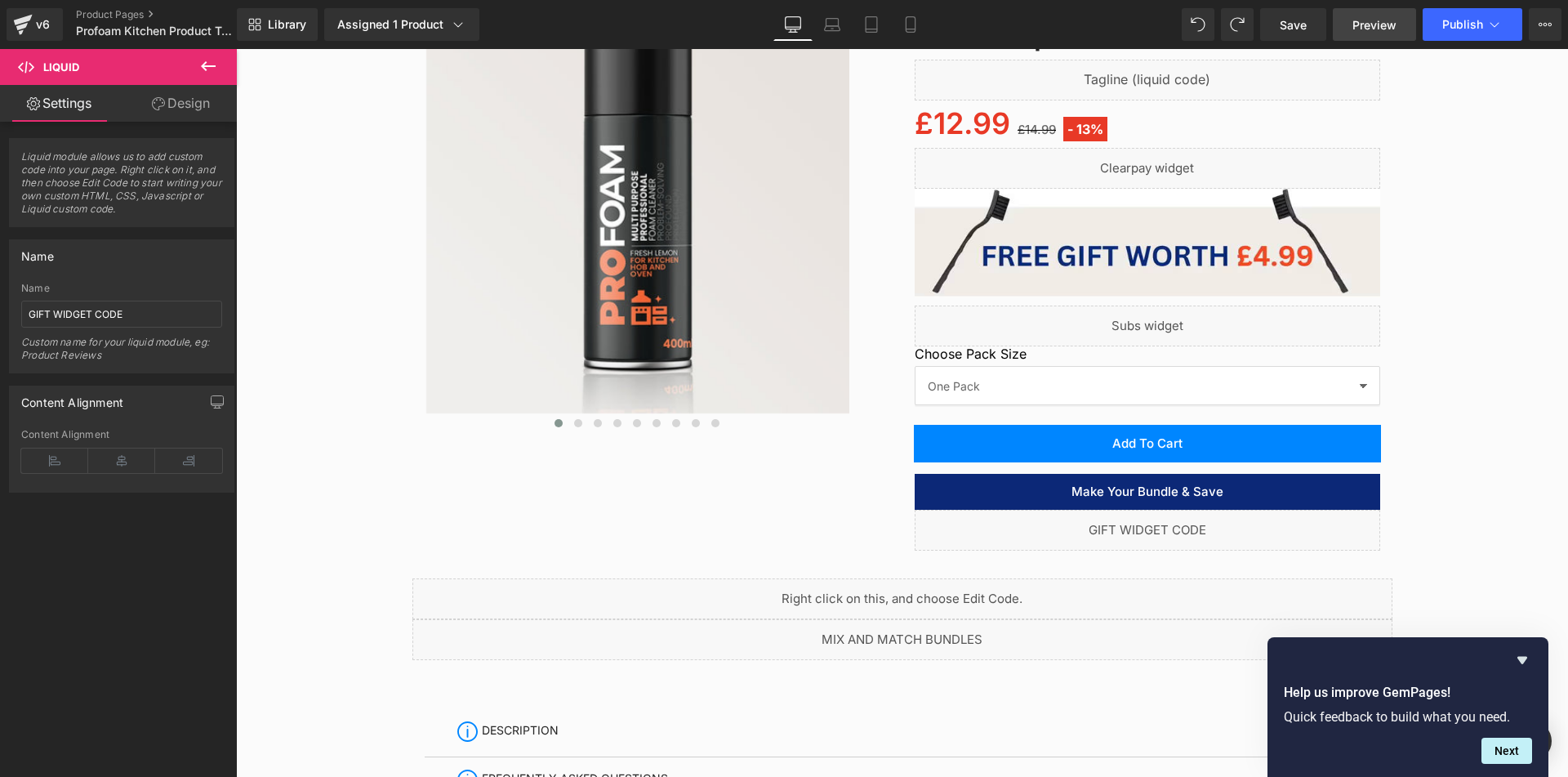
click at [1351, 23] on link "Preview" at bounding box center [1374, 24] width 83 height 33
